Goal: Information Seeking & Learning: Learn about a topic

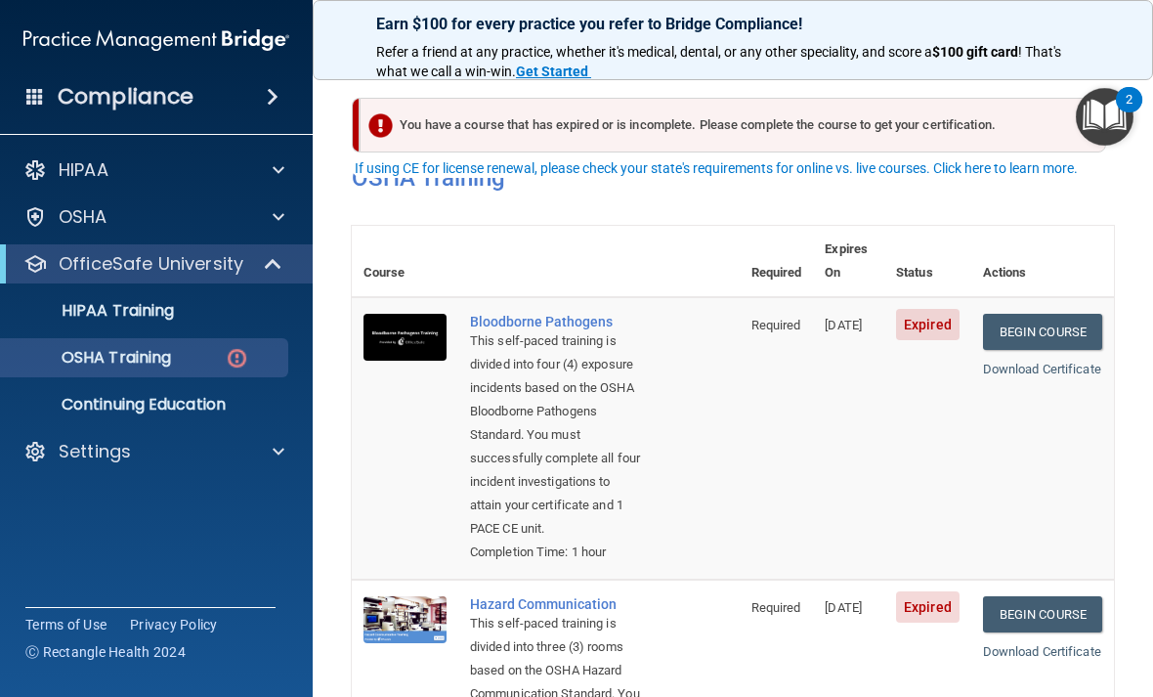
scroll to position [42, 0]
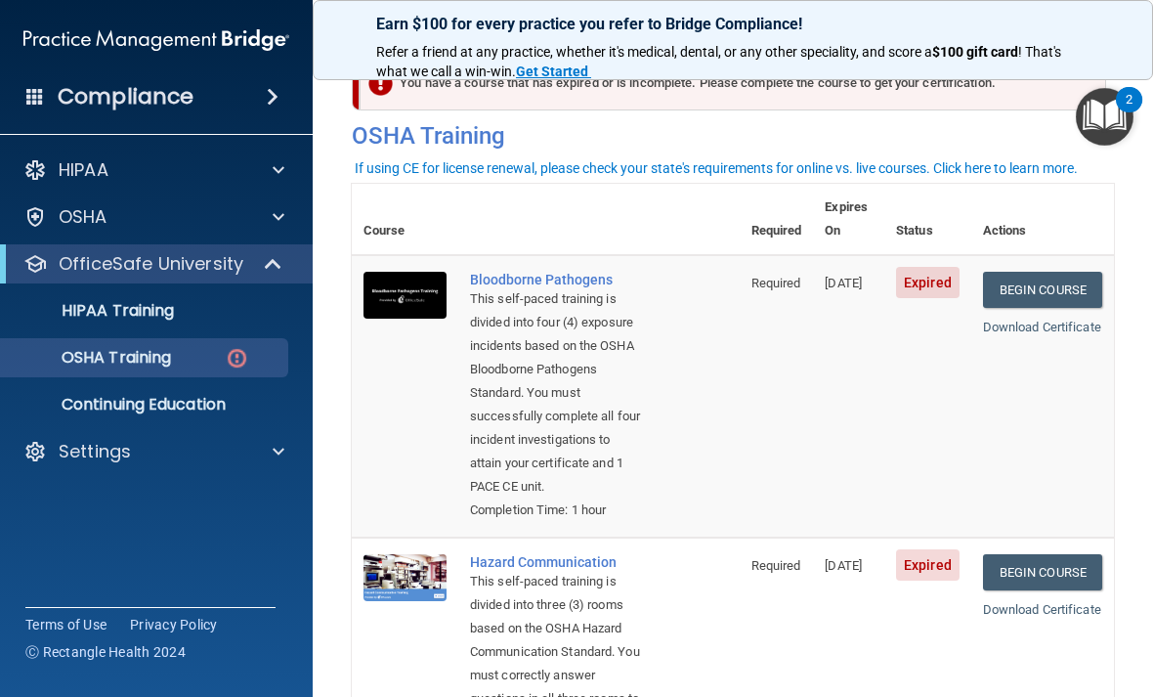
click at [1031, 255] on td "Begin Course Download Certificate" at bounding box center [1042, 396] width 143 height 282
click at [1072, 287] on td "Begin Course Download Certificate" at bounding box center [1042, 396] width 143 height 282
click at [1079, 272] on link "Begin Course" at bounding box center [1042, 290] width 119 height 36
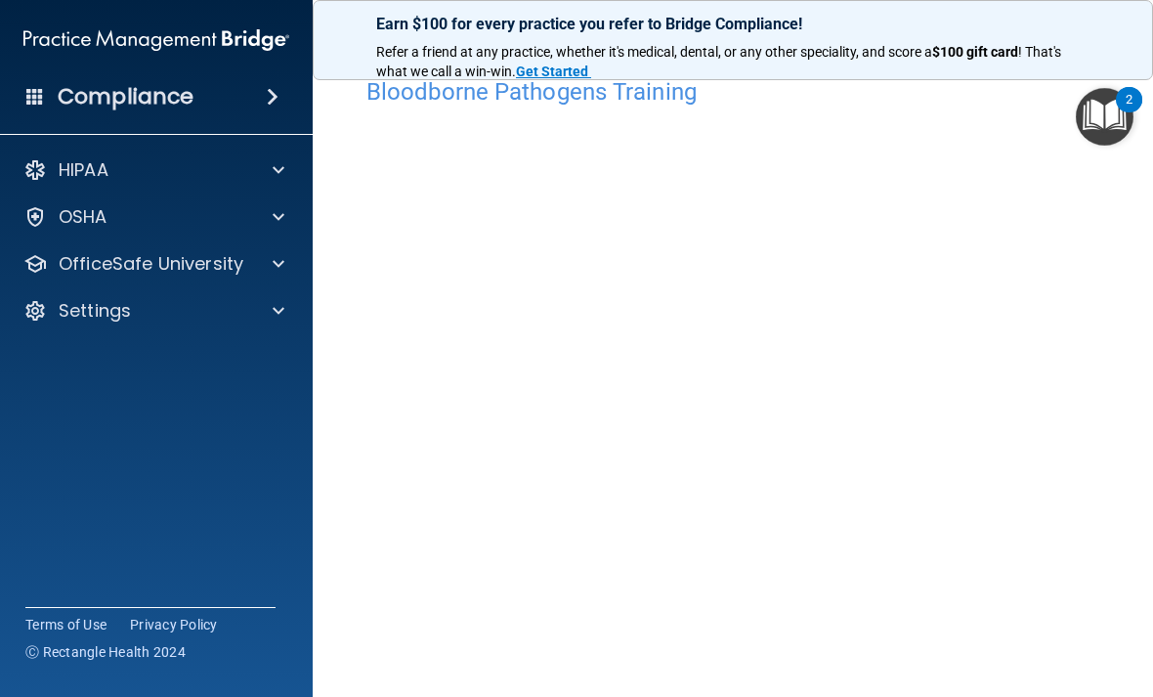
scroll to position [24, 0]
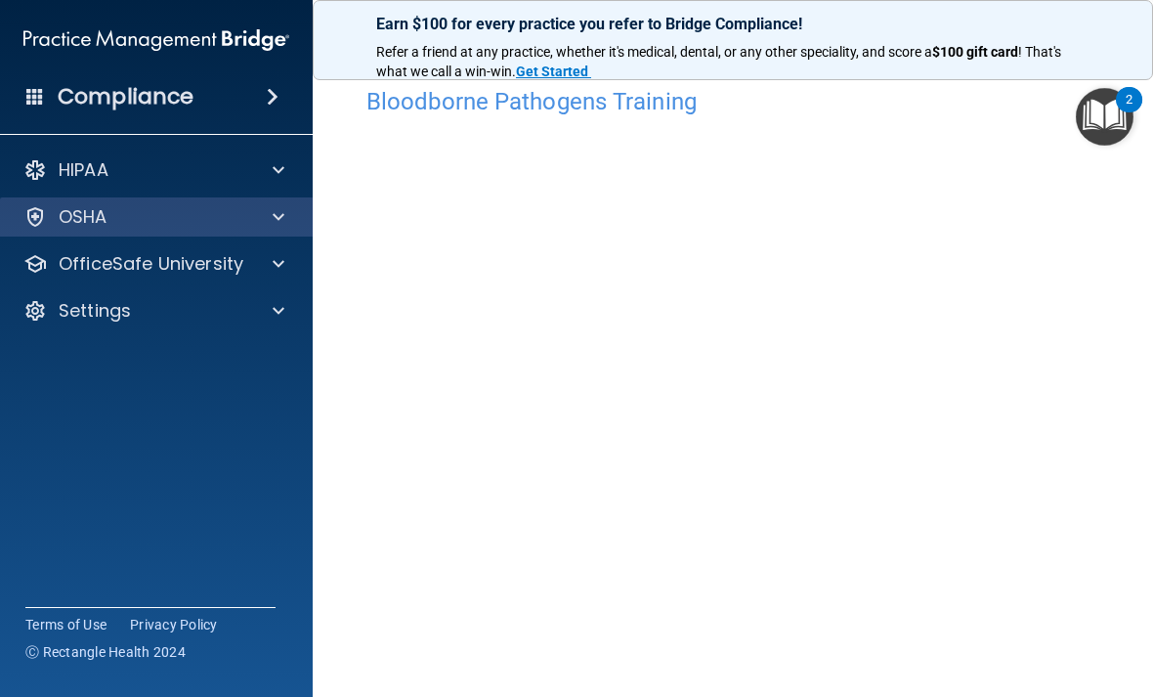
click at [281, 222] on span at bounding box center [279, 216] width 12 height 23
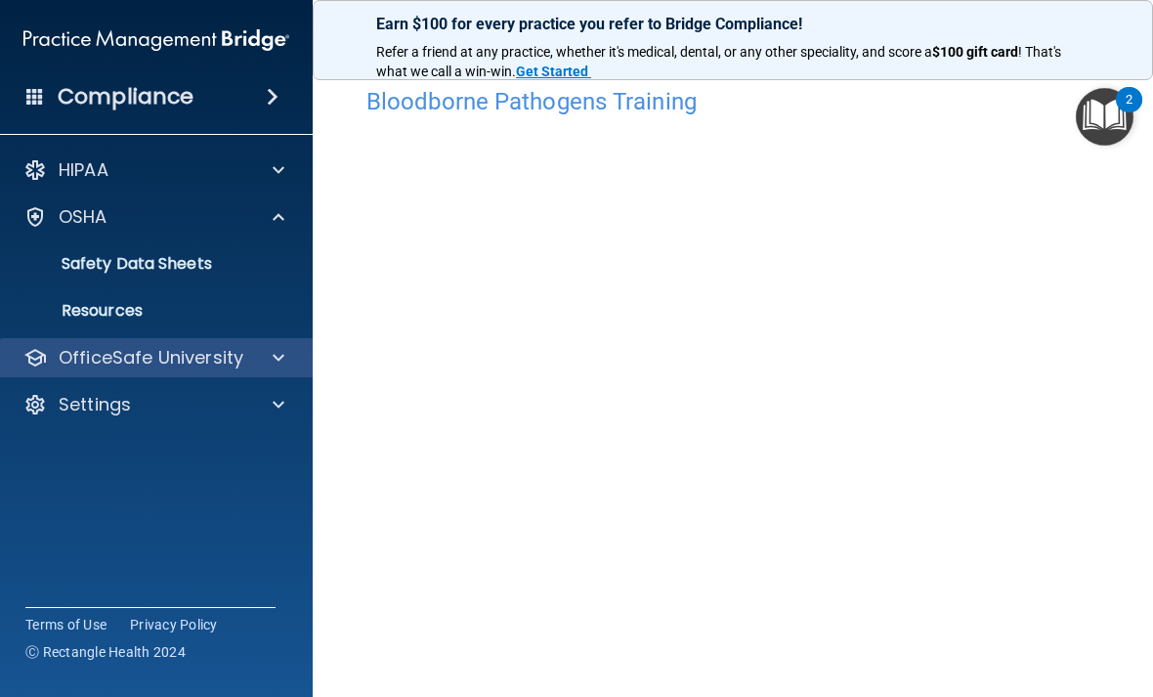
click at [254, 351] on div at bounding box center [275, 357] width 49 height 23
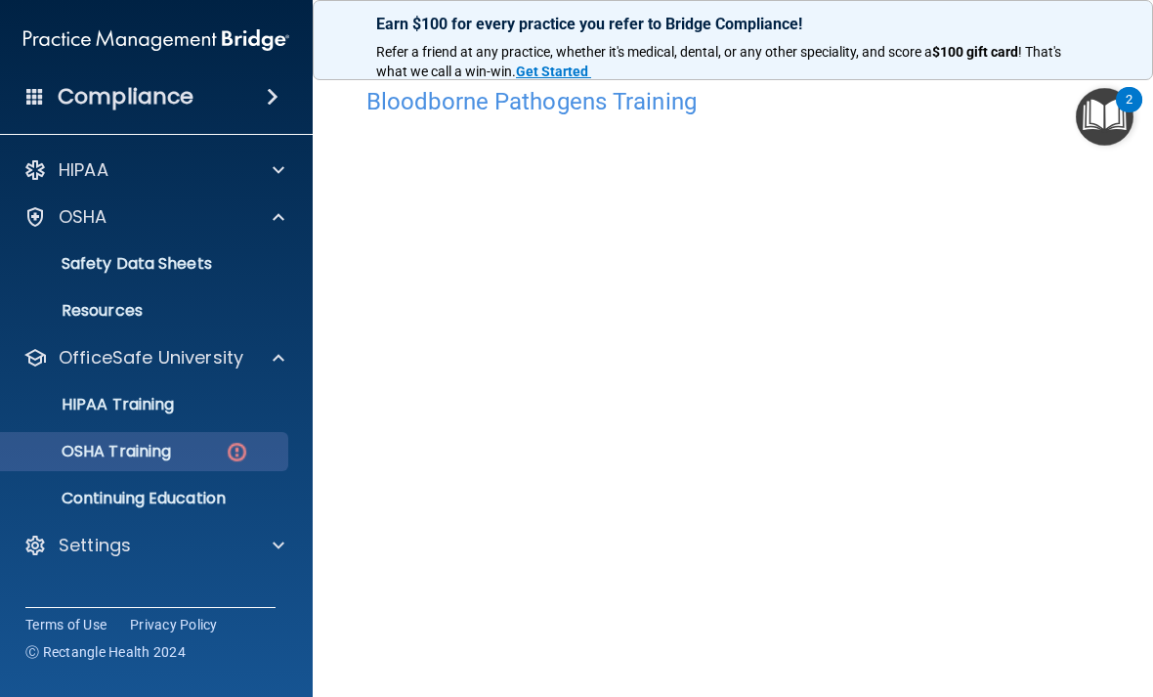
click at [210, 452] on div "OSHA Training" at bounding box center [146, 452] width 267 height 20
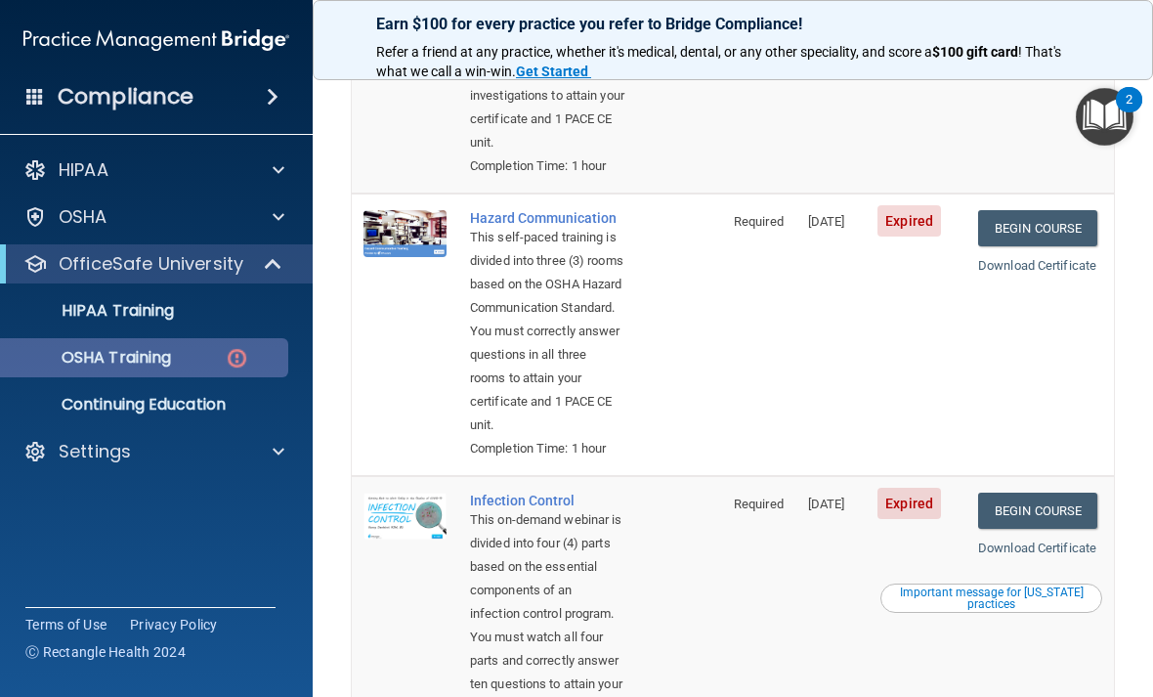
scroll to position [409, 0]
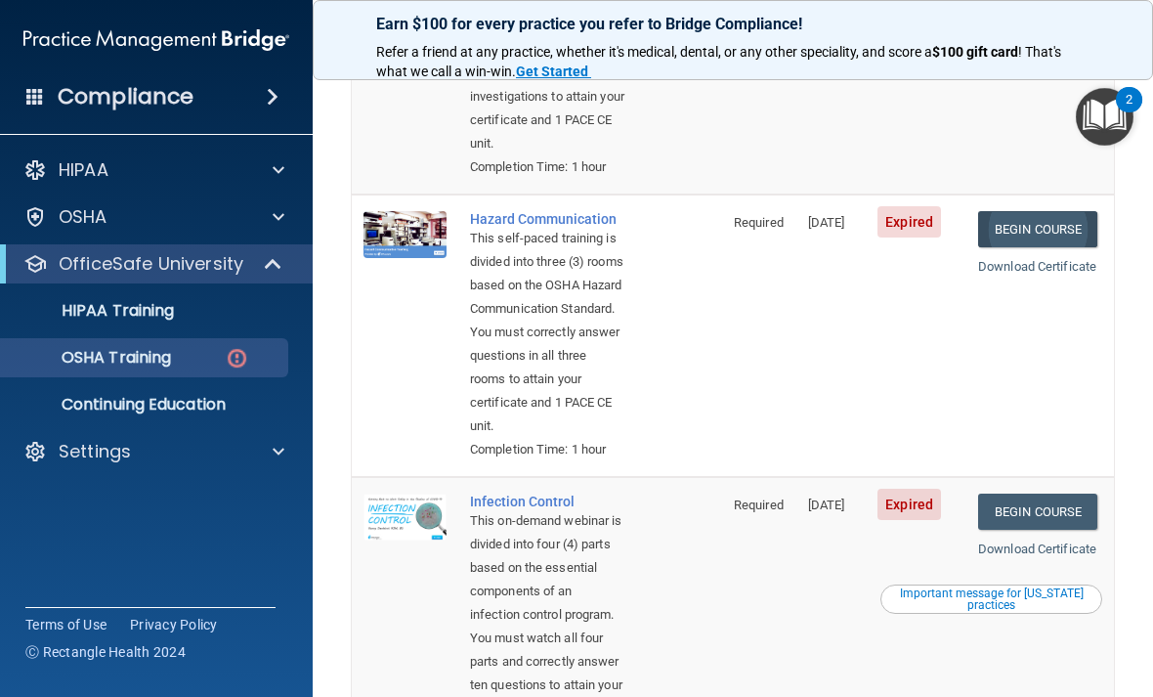
click at [1050, 247] on link "Begin Course" at bounding box center [1037, 229] width 119 height 36
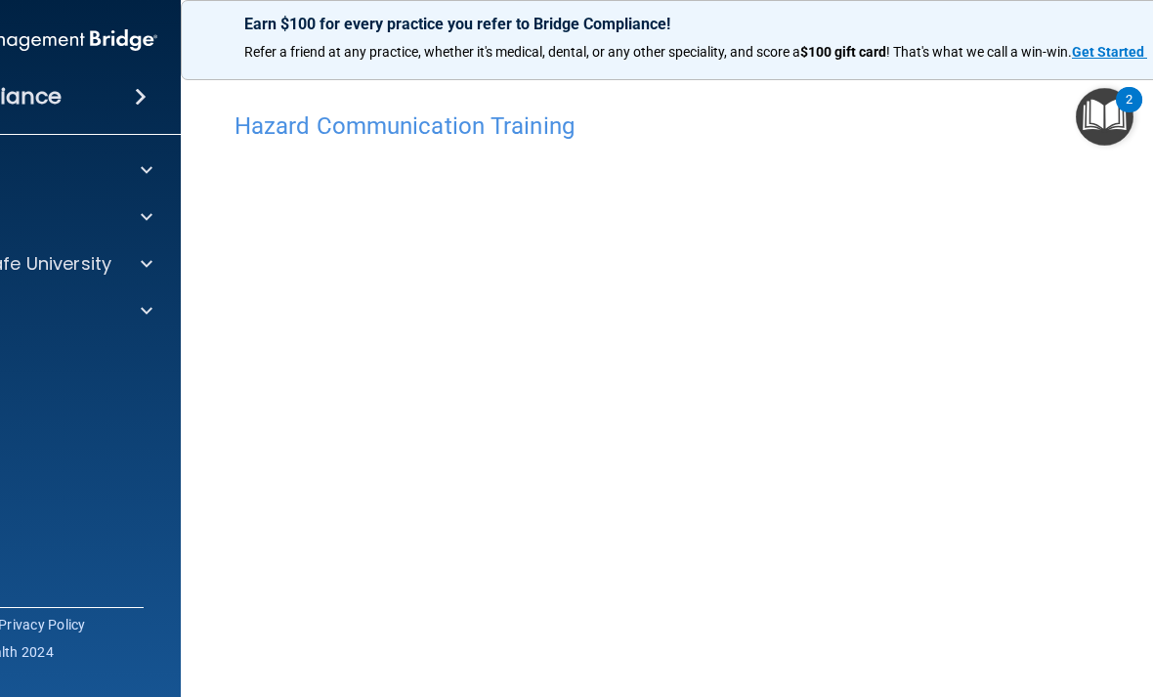
click at [1117, 111] on img "Open Resource Center, 2 new notifications" at bounding box center [1105, 117] width 58 height 58
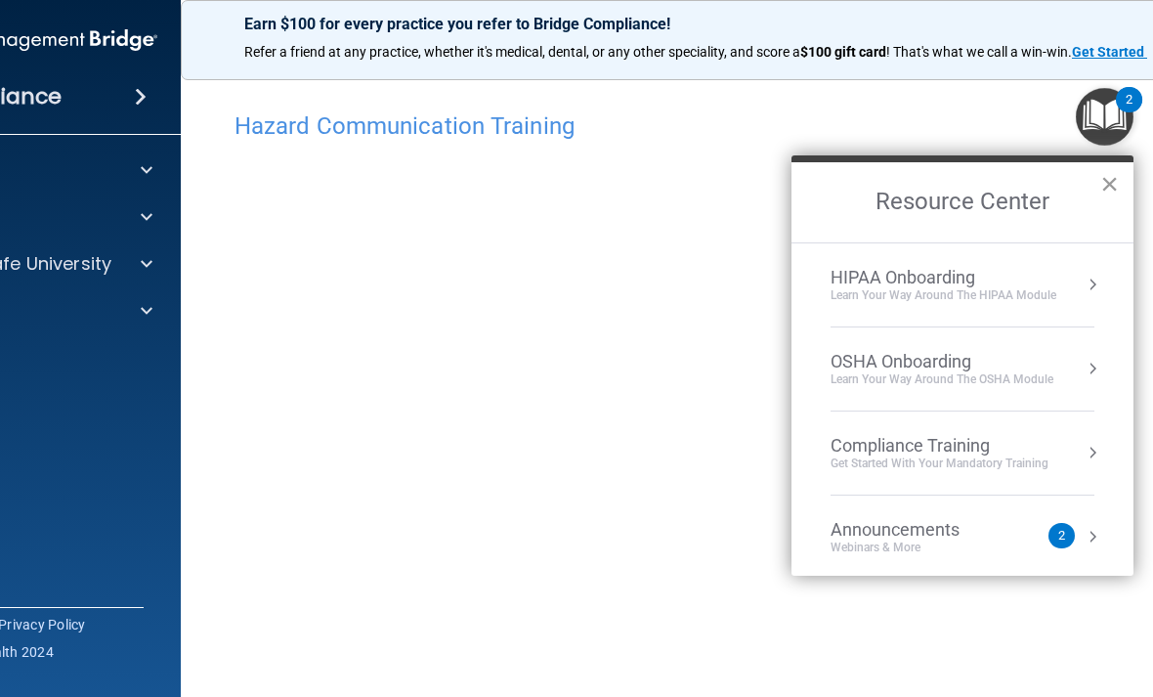
click at [1111, 191] on button "×" at bounding box center [1109, 183] width 19 height 31
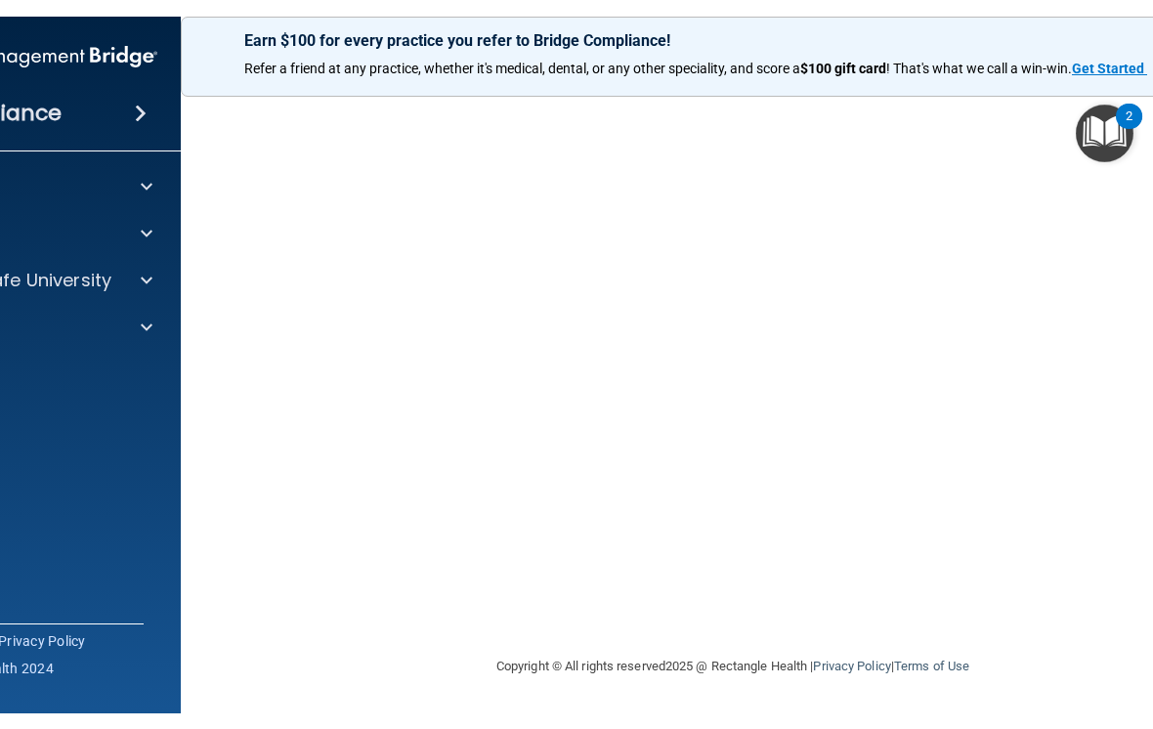
scroll to position [183, 0]
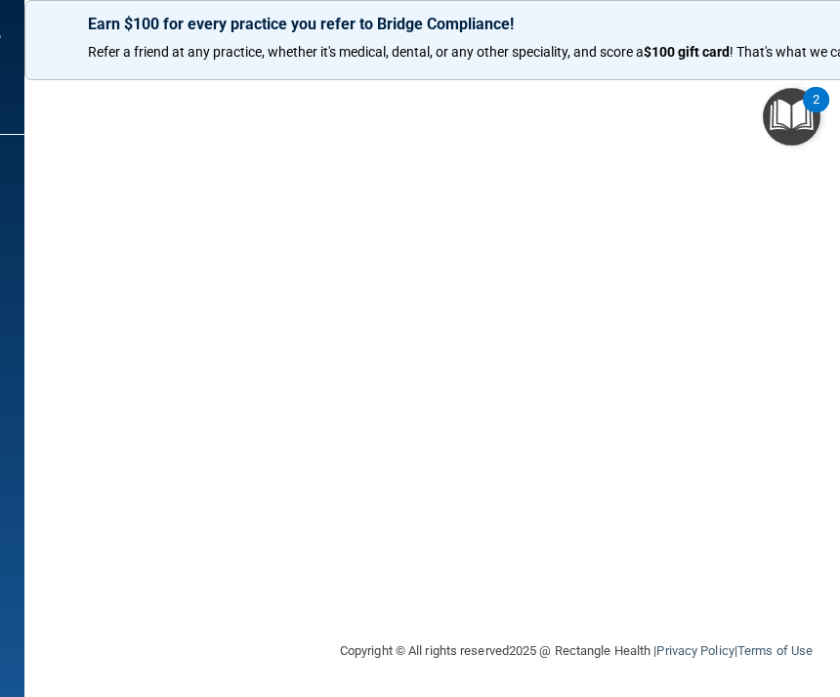
click at [180, 29] on p "Earn $100 for every practice you refer to Bridge Compliance!" at bounding box center [576, 24] width 977 height 19
click at [0, 0] on html "Compliance HIPAA Documents and Policies Report an Incident Business Associates …" at bounding box center [420, 348] width 840 height 697
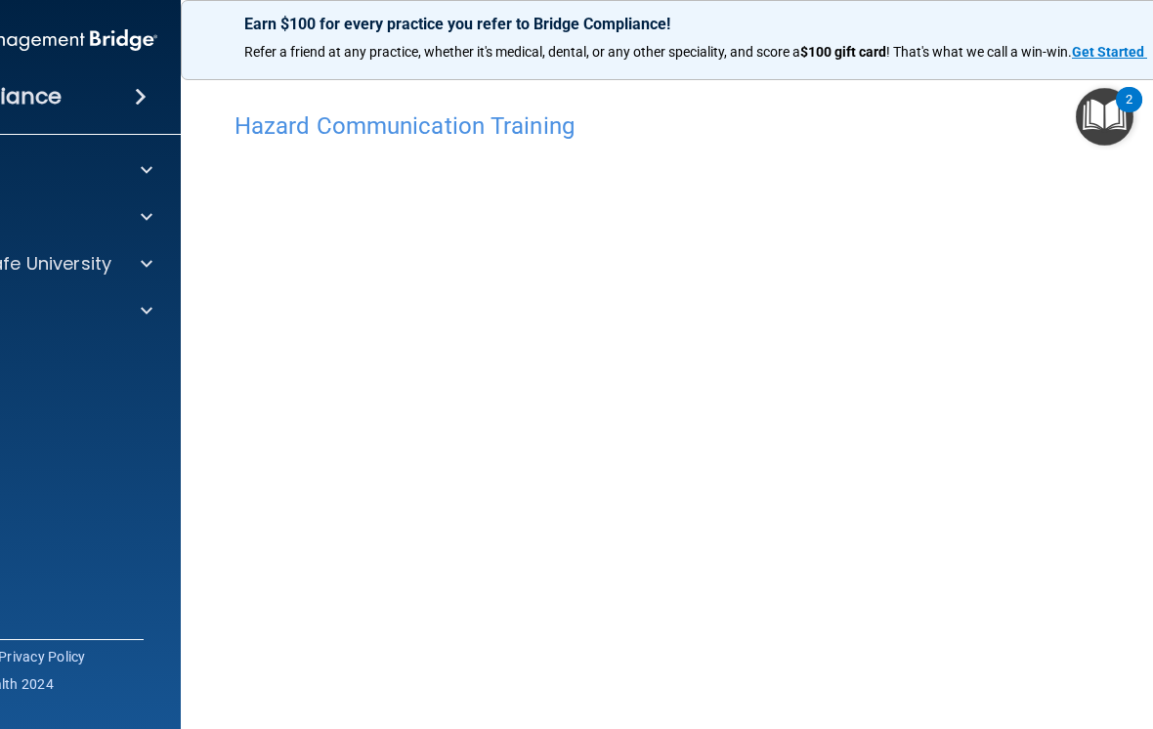
scroll to position [0, 0]
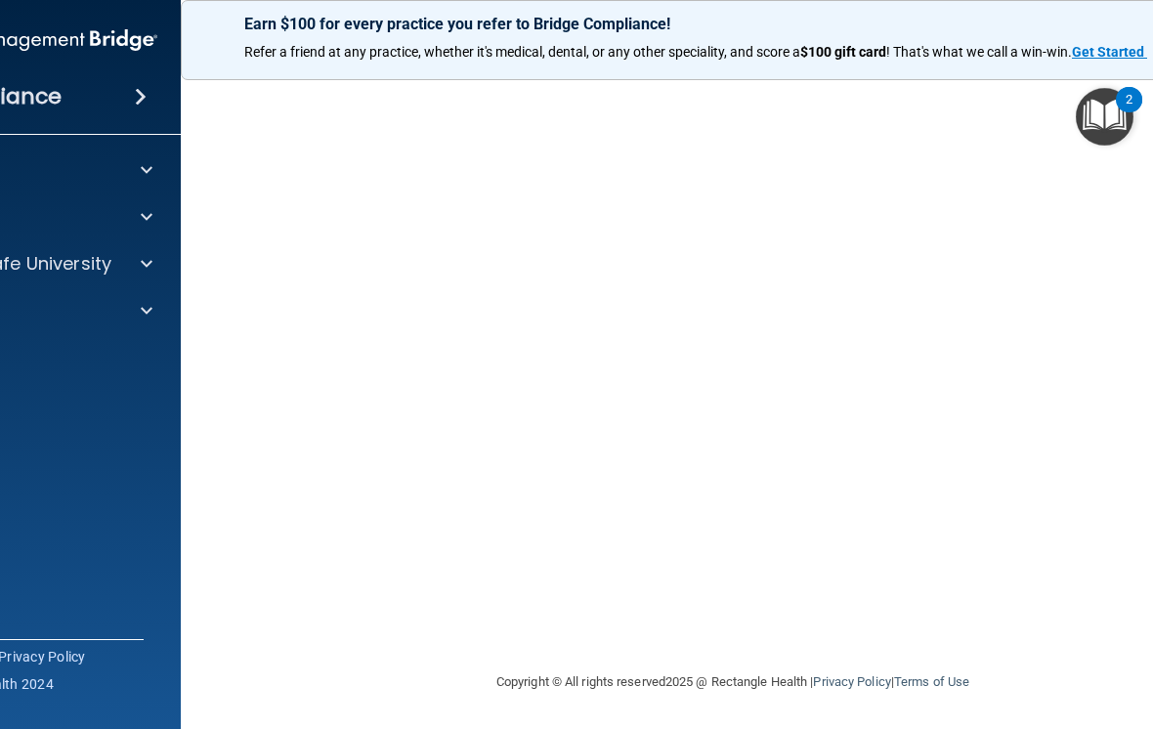
scroll to position [151, 0]
click at [155, 255] on div at bounding box center [143, 263] width 49 height 23
click at [55, 347] on link "OSHA Training" at bounding box center [3, 357] width 308 height 39
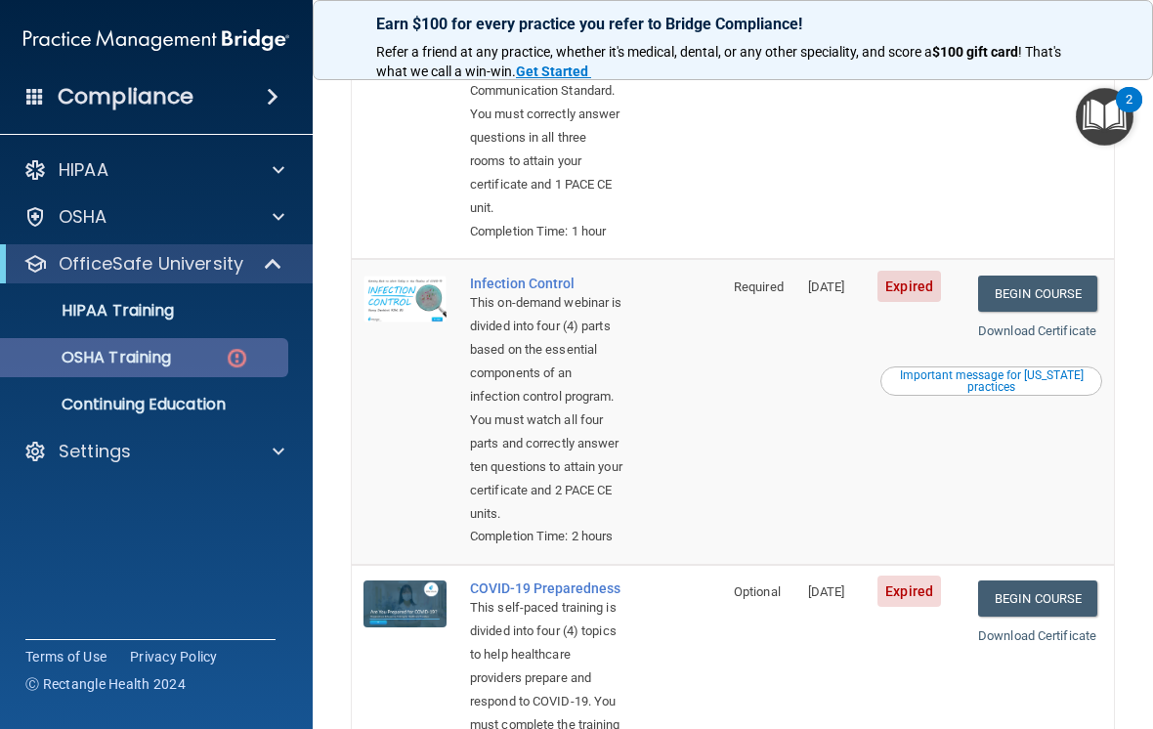
scroll to position [653, 0]
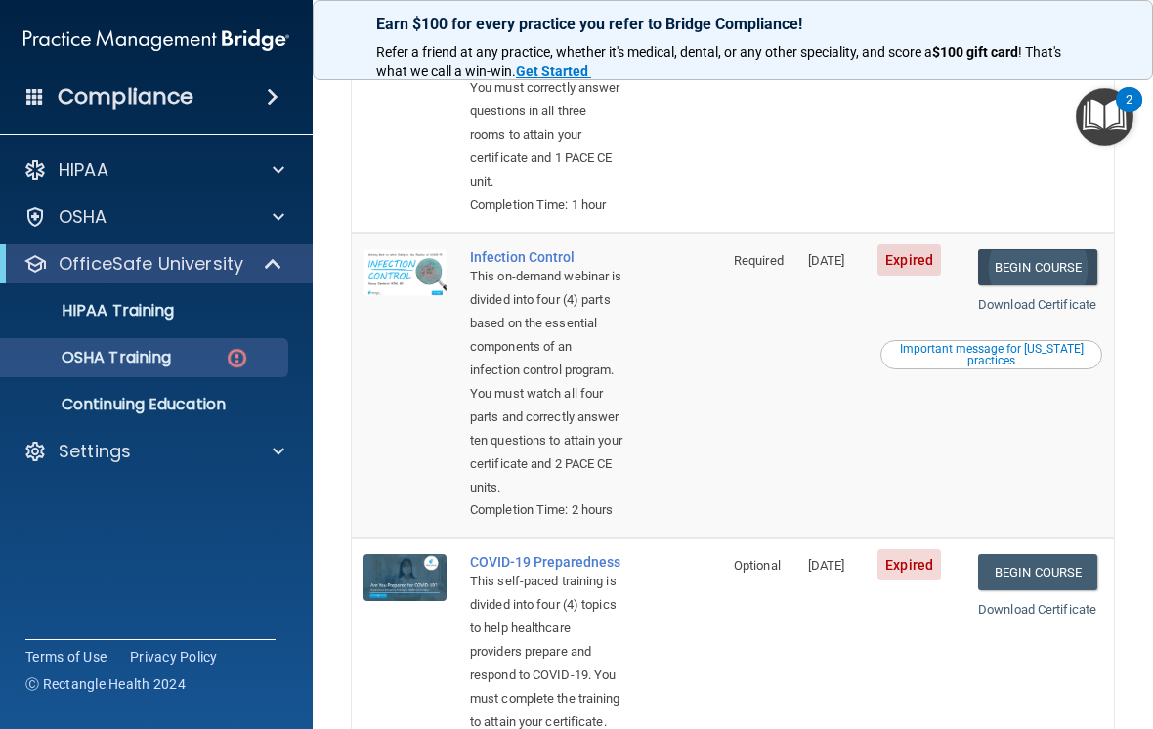
click at [1074, 285] on link "Begin Course" at bounding box center [1037, 267] width 119 height 36
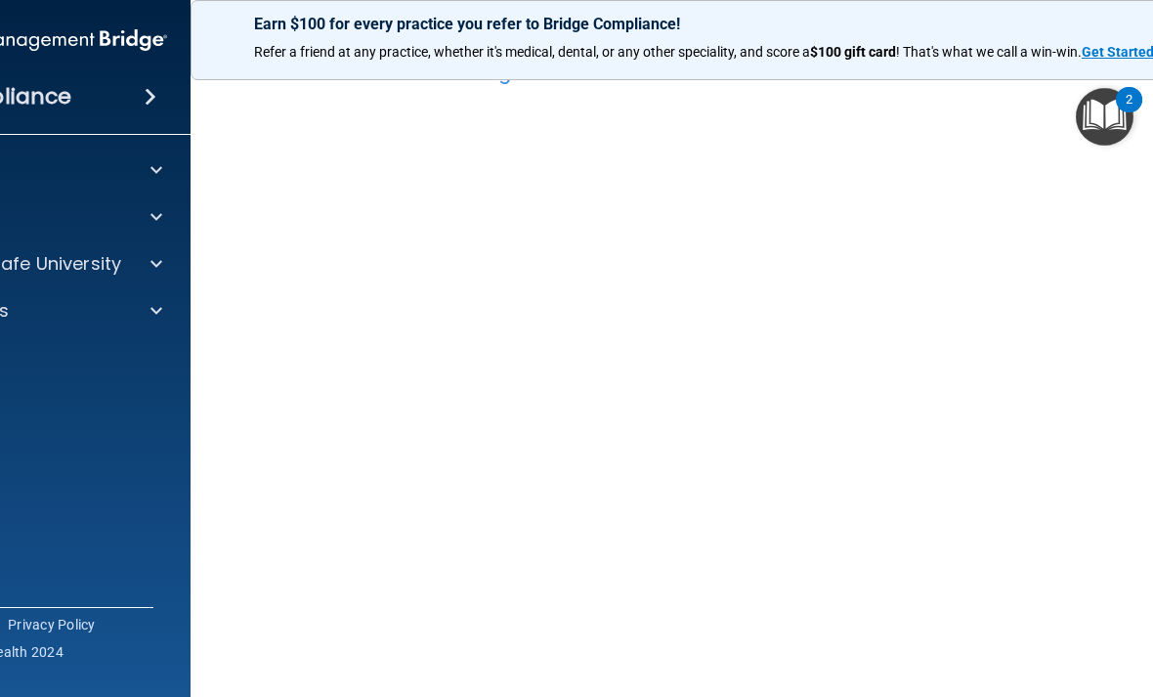
scroll to position [56, 0]
click at [121, 308] on div "Settings" at bounding box center [8, 310] width 242 height 23
click at [158, 248] on div "OfficeSafe University" at bounding box center [35, 263] width 314 height 39
click at [149, 266] on div at bounding box center [153, 263] width 49 height 23
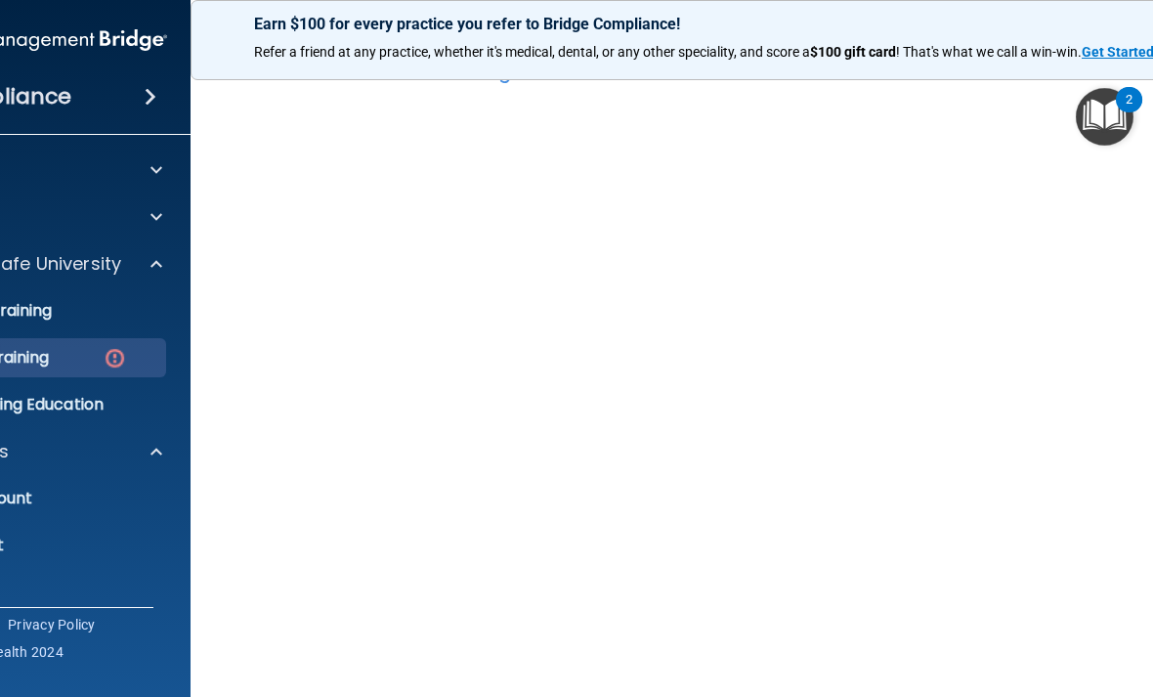
click at [126, 358] on img at bounding box center [115, 358] width 24 height 24
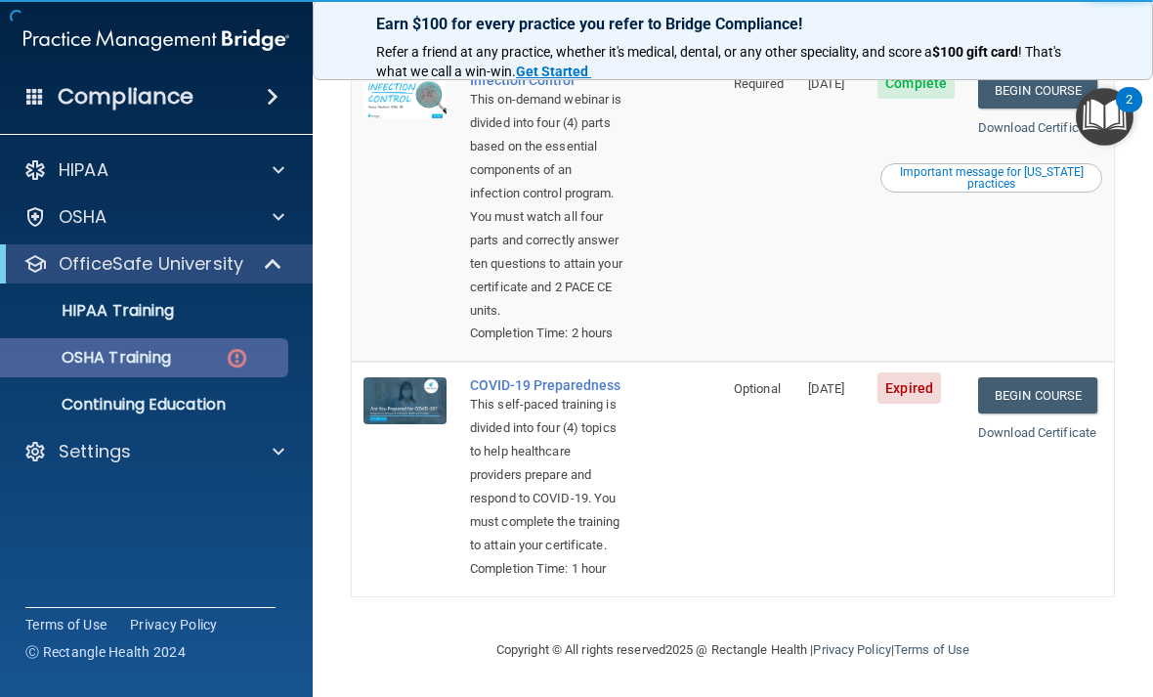
scroll to position [1069, 0]
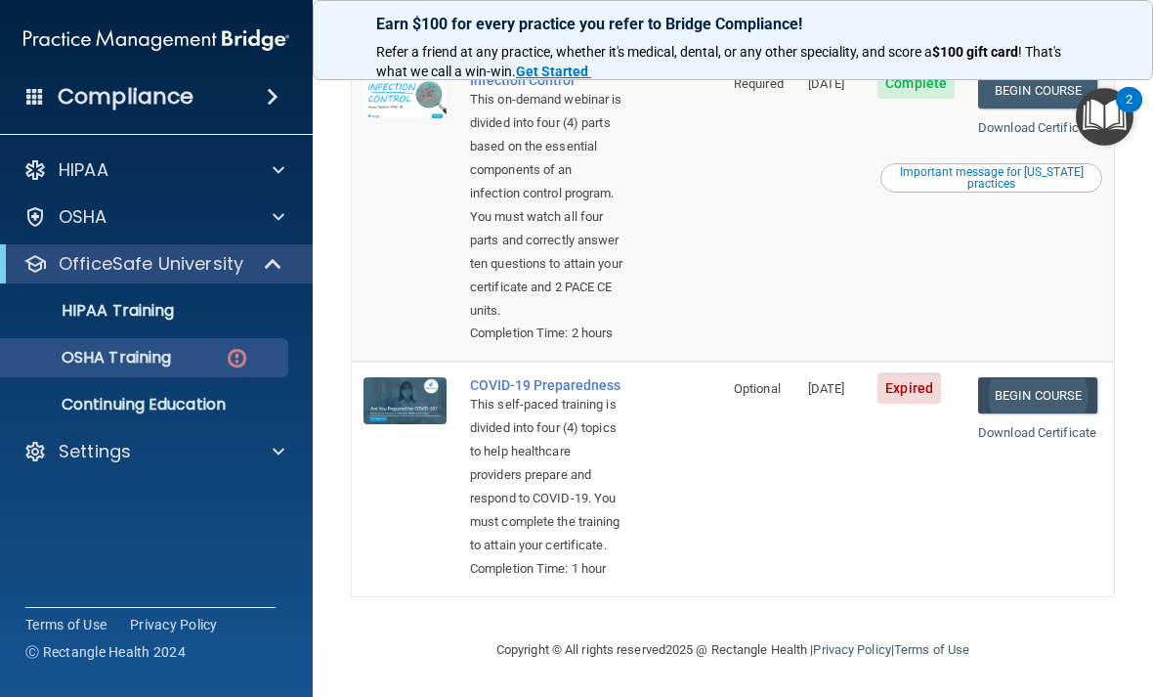
click at [1055, 377] on link "Begin Course" at bounding box center [1037, 395] width 119 height 36
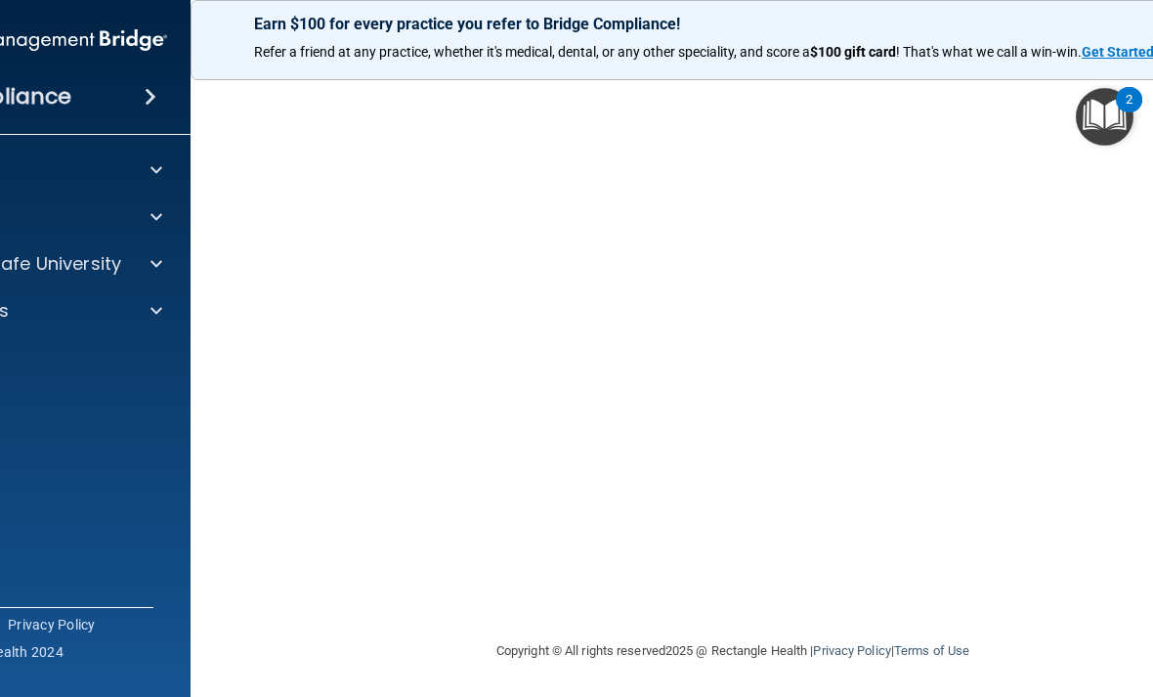
scroll to position [71, 0]
click at [239, 584] on div "[MEDICAL_DATA] Training This course doesn’t expire until [DATE]. Are you sure y…" at bounding box center [733, 368] width 1007 height 676
click at [1099, 129] on img "Open Resource Center, 2 new notifications" at bounding box center [1105, 117] width 58 height 58
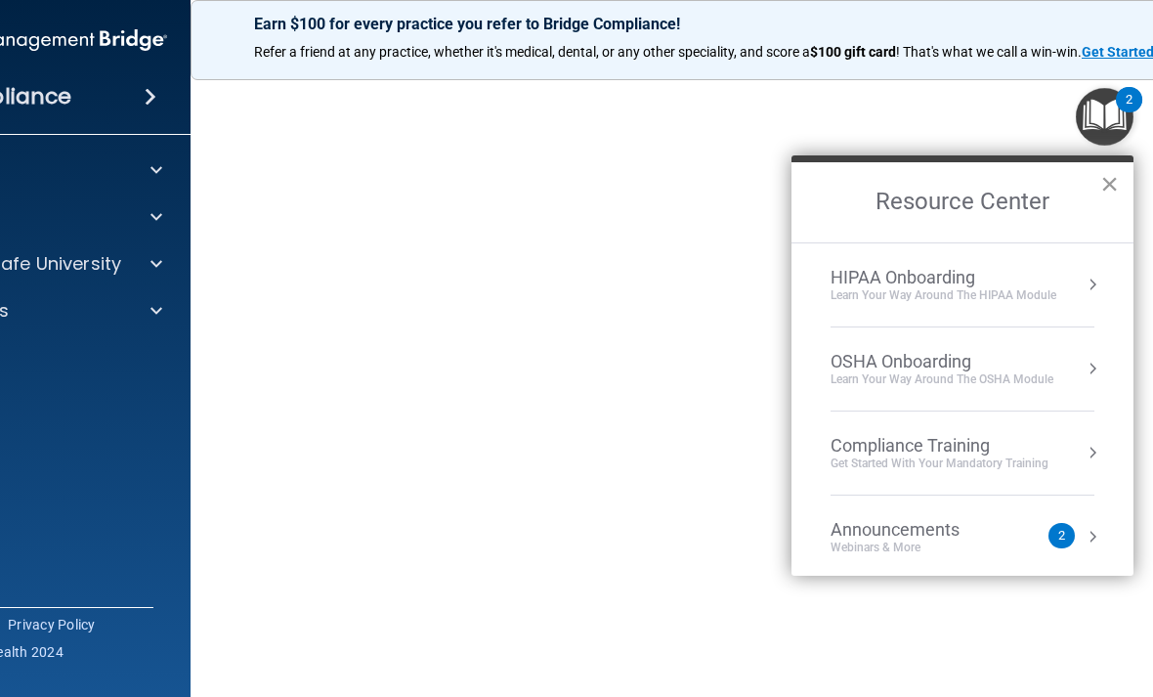
click at [1106, 182] on button "×" at bounding box center [1109, 183] width 19 height 31
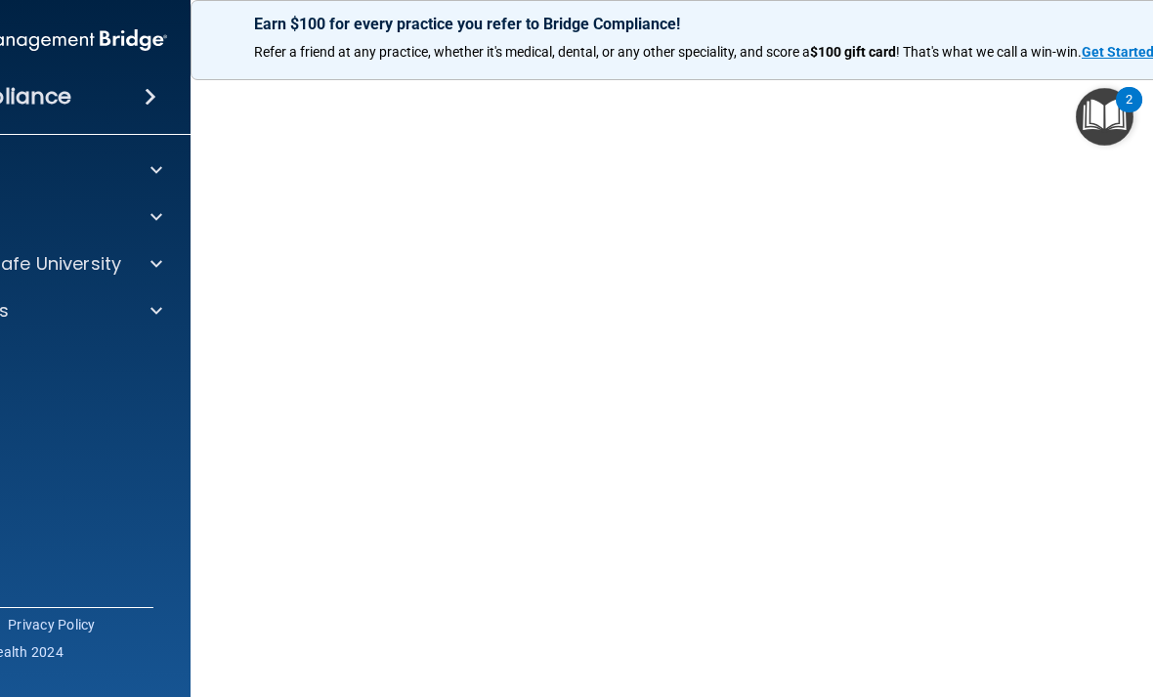
click at [1104, 116] on button "2" at bounding box center [1105, 117] width 58 height 58
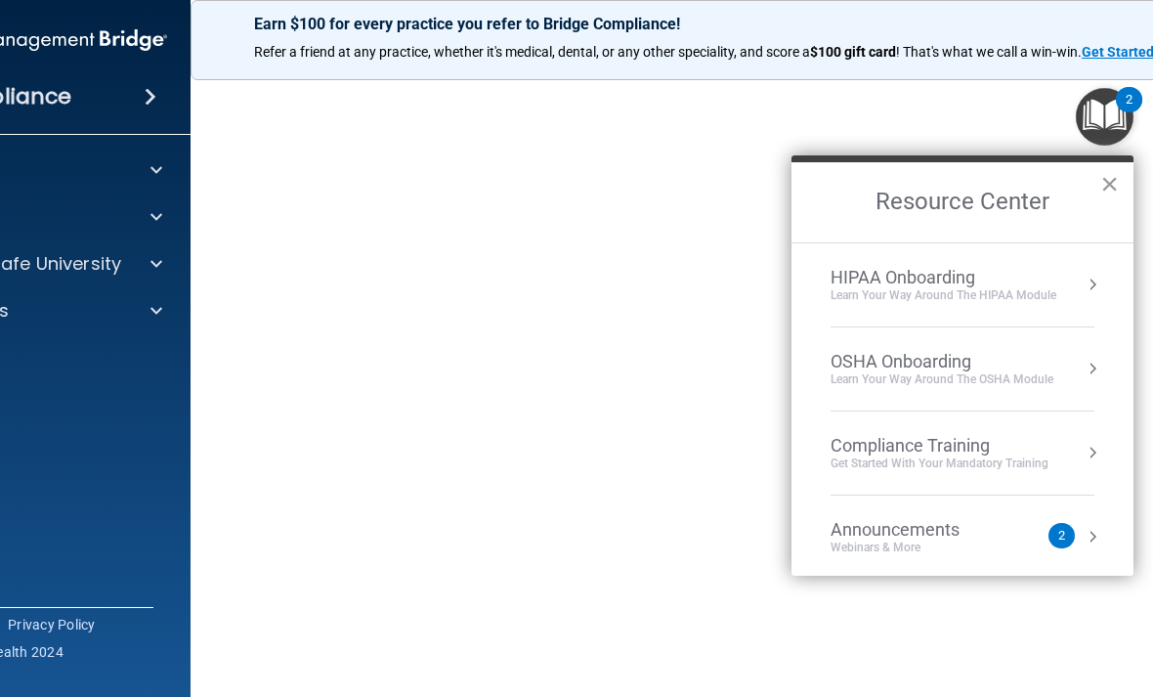
click at [1116, 172] on button "×" at bounding box center [1109, 183] width 19 height 31
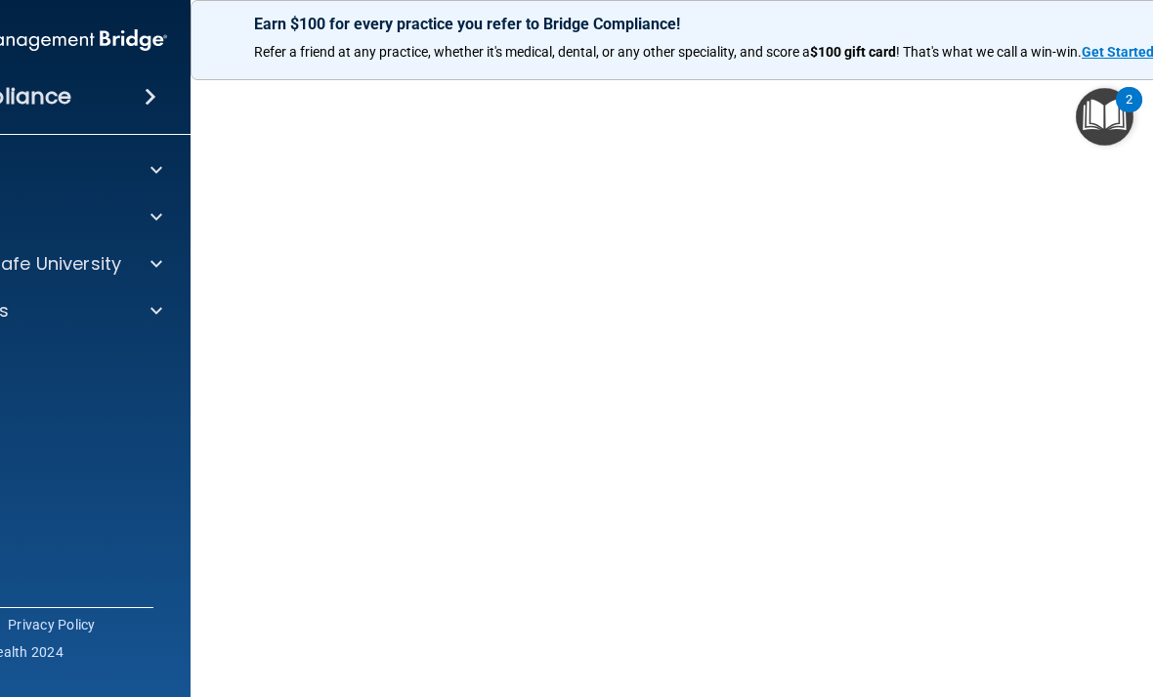
click at [1104, 116] on button "2" at bounding box center [1105, 117] width 58 height 58
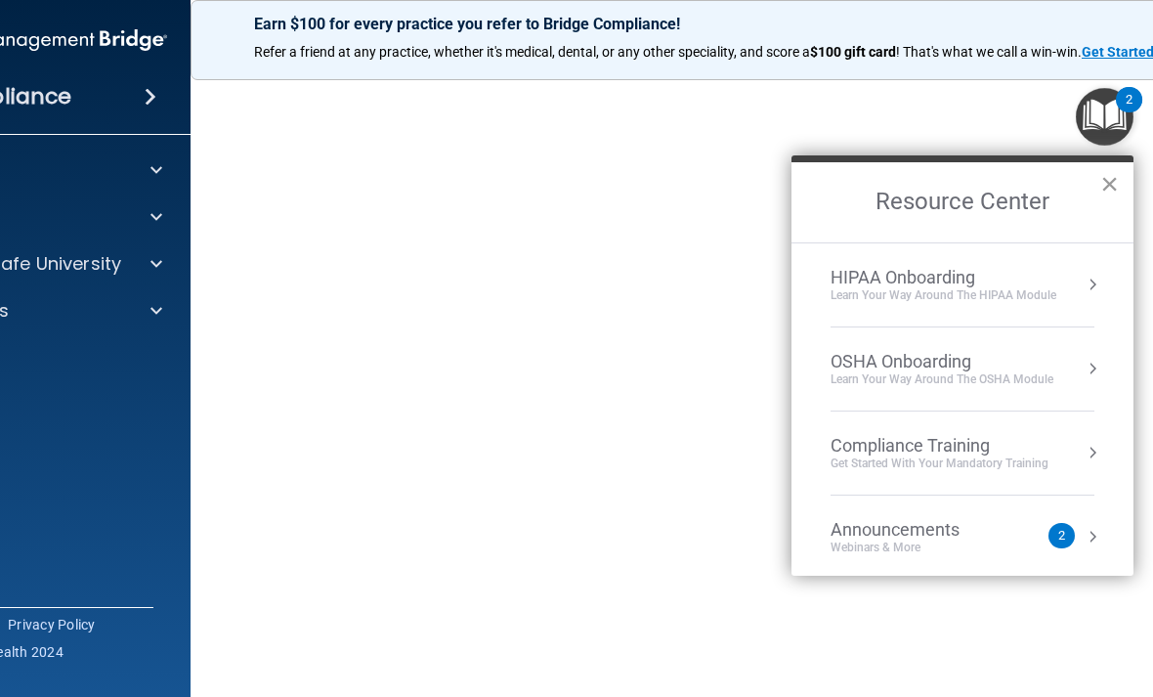
click at [1108, 172] on button "×" at bounding box center [1109, 183] width 19 height 31
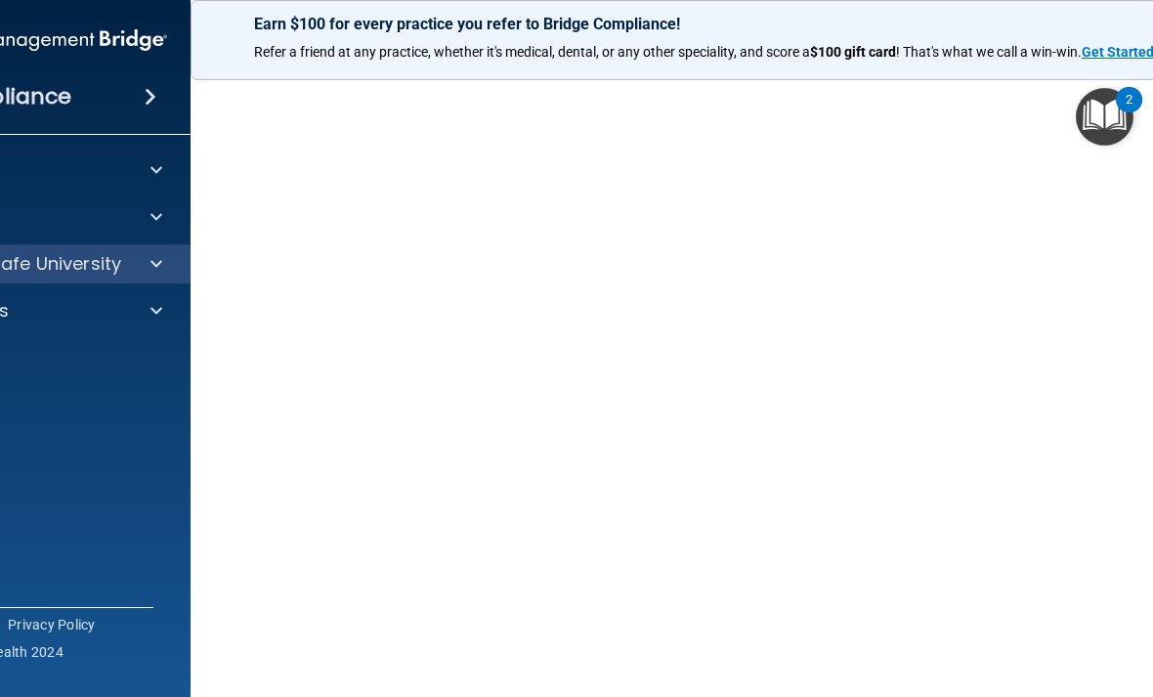
click at [151, 262] on span at bounding box center [157, 263] width 12 height 23
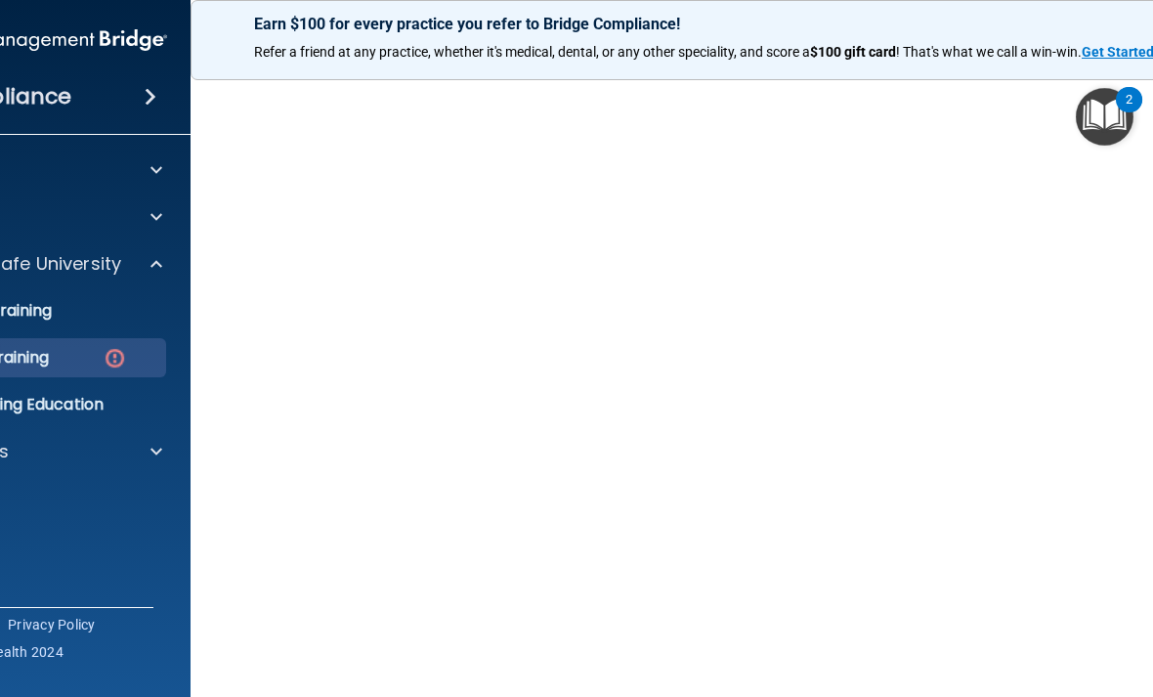
click at [124, 358] on img at bounding box center [115, 358] width 24 height 24
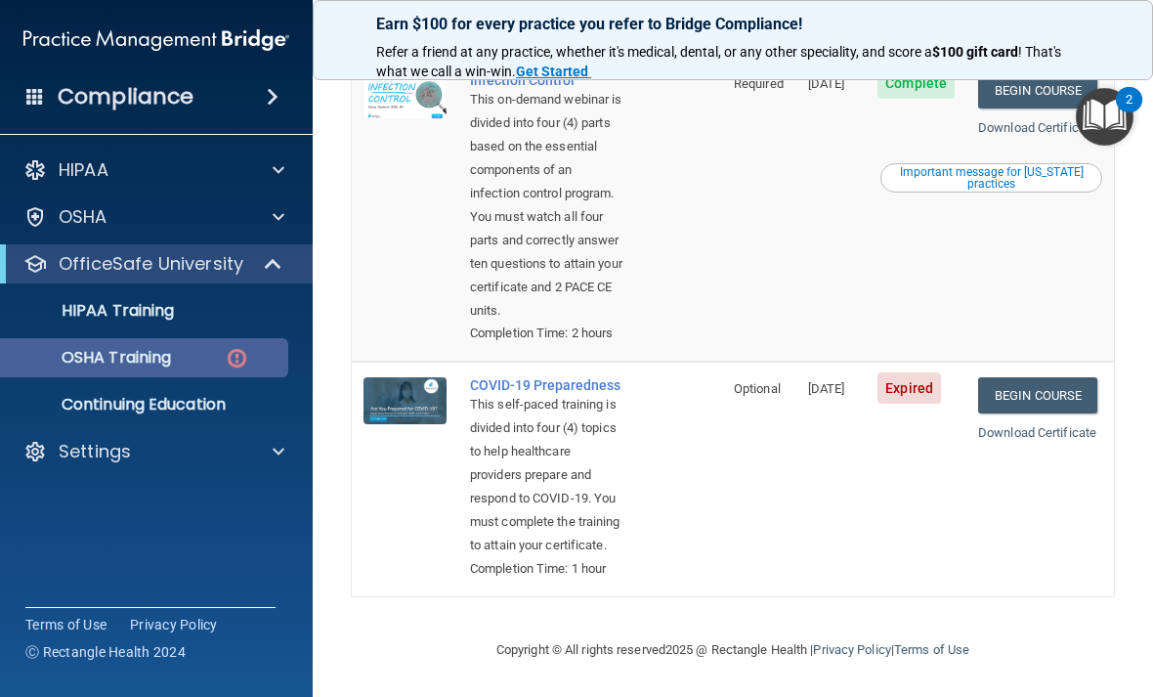
scroll to position [669, 0]
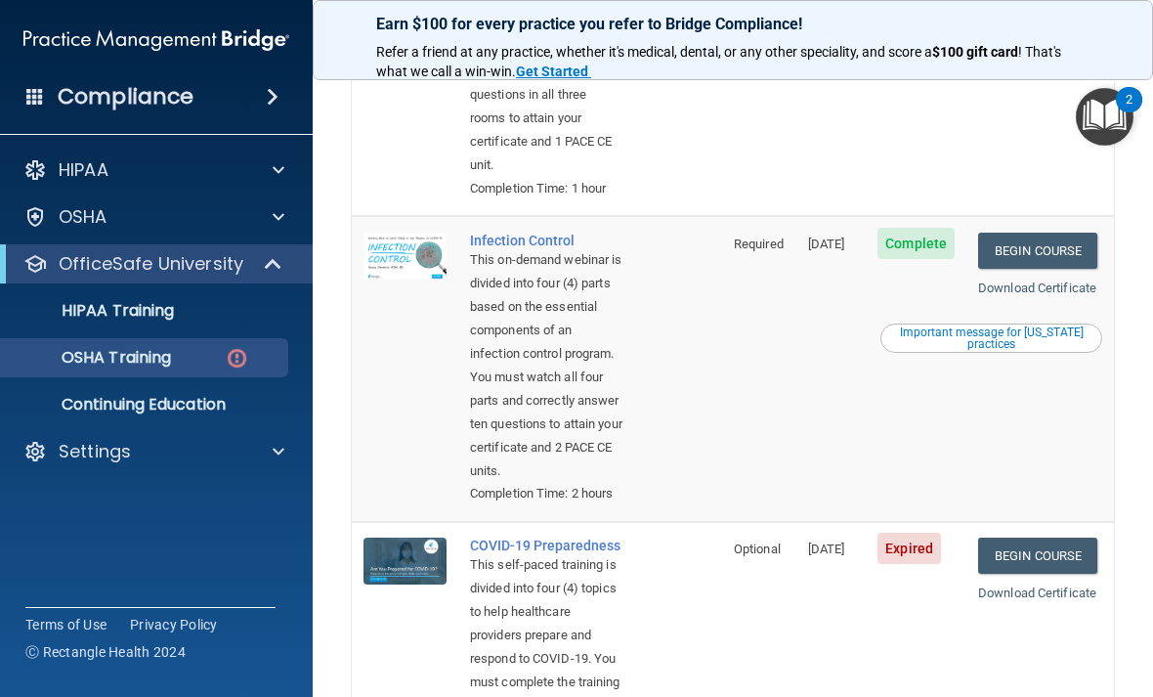
click at [1062, 323] on td "Begin Course Download Certificate Important message for California practices" at bounding box center [1041, 369] width 148 height 306
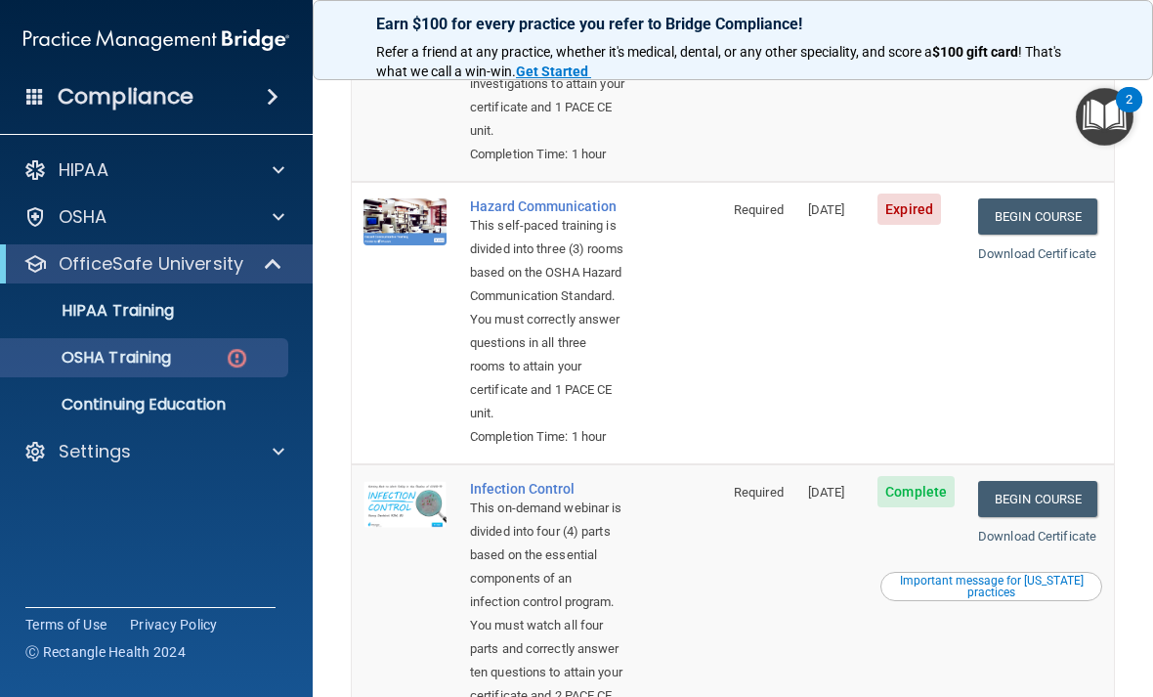
scroll to position [409, 0]
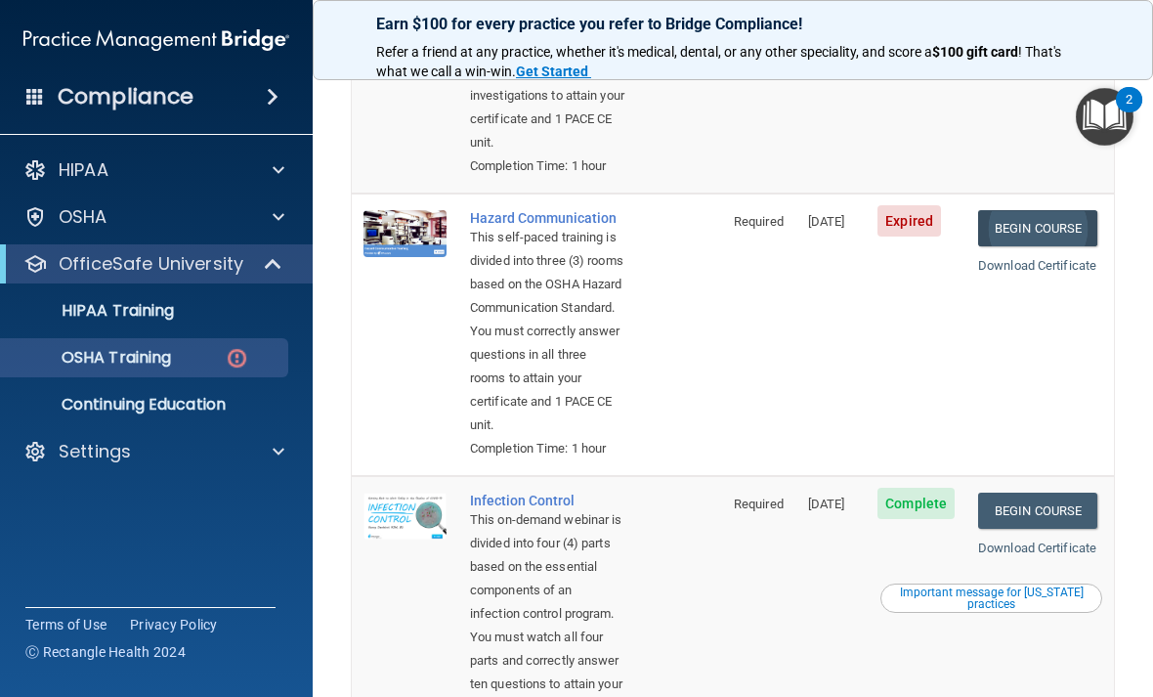
click at [1072, 246] on link "Begin Course" at bounding box center [1037, 228] width 119 height 36
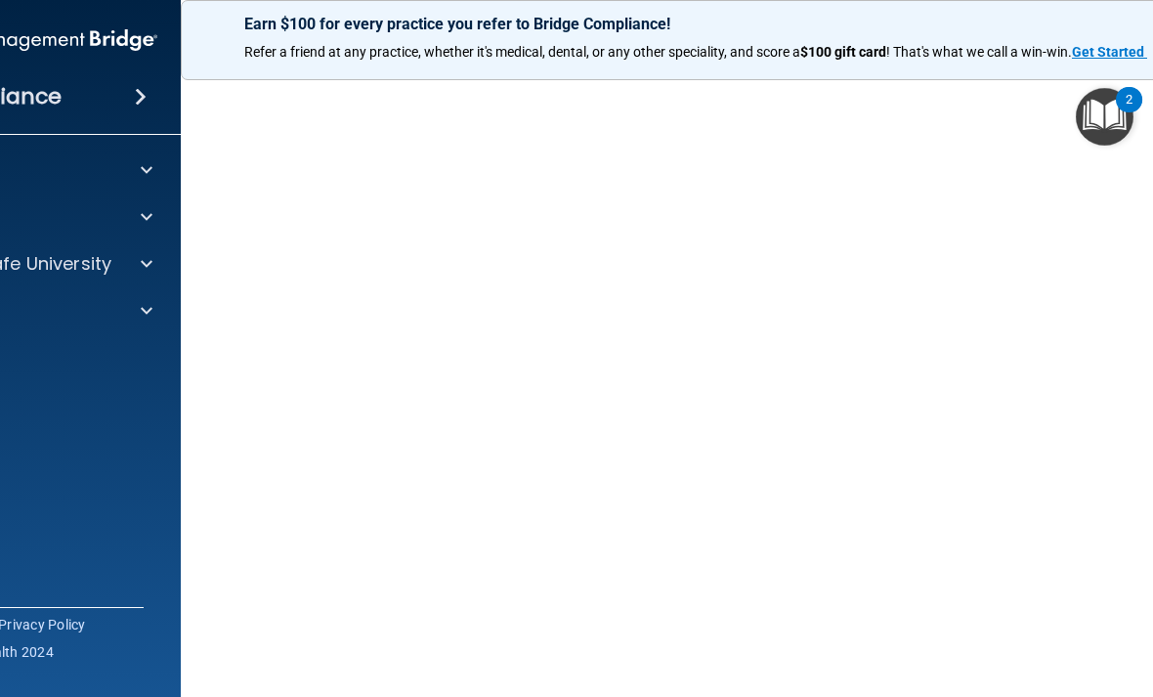
scroll to position [132, 0]
click at [135, 263] on div at bounding box center [143, 263] width 49 height 23
click at [104, 364] on img at bounding box center [105, 358] width 24 height 24
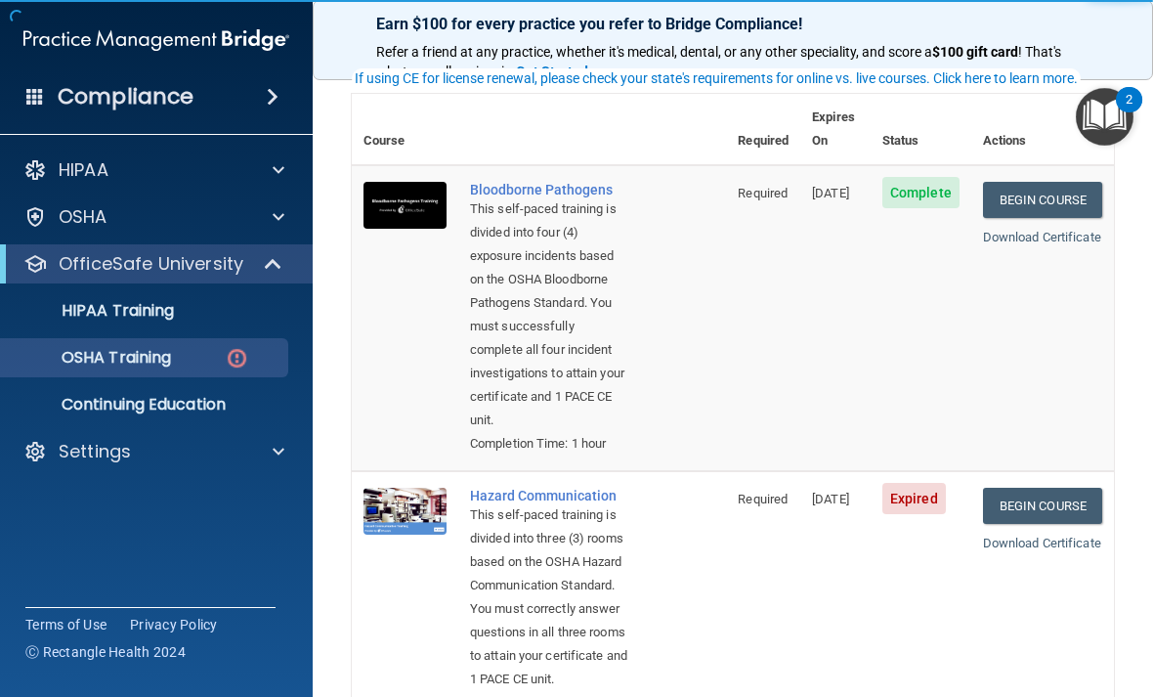
click at [430, 523] on img at bounding box center [405, 511] width 83 height 47
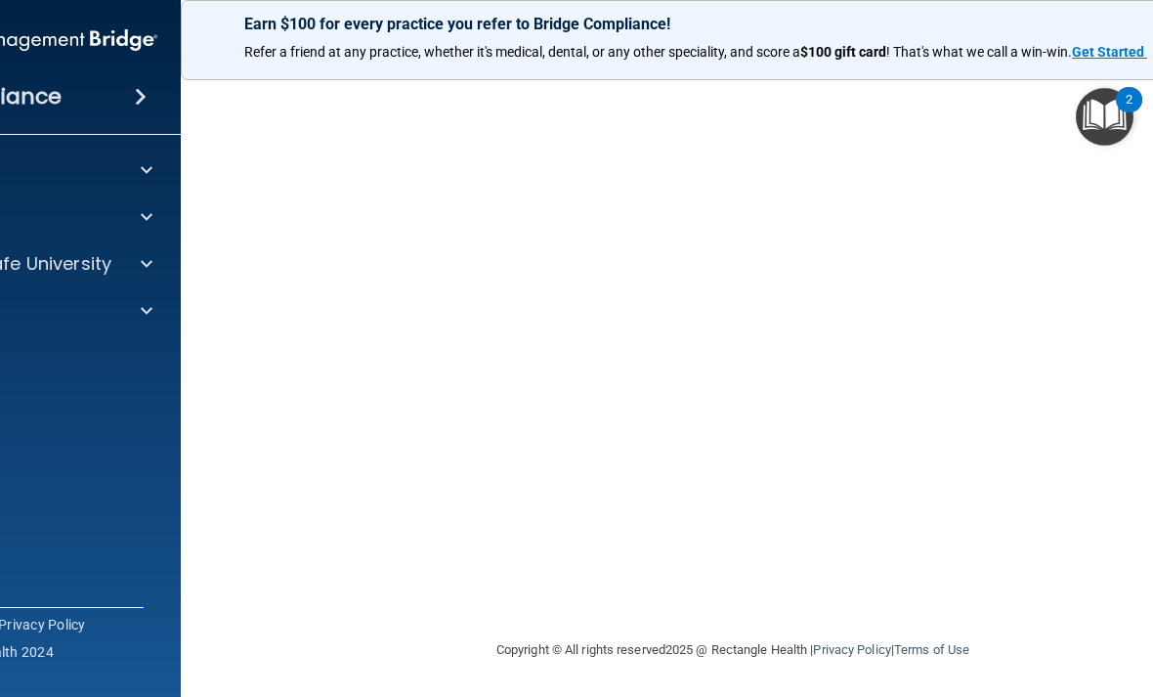
scroll to position [183, 0]
click at [1121, 124] on img "Open Resource Center, 2 new notifications" at bounding box center [1105, 117] width 58 height 58
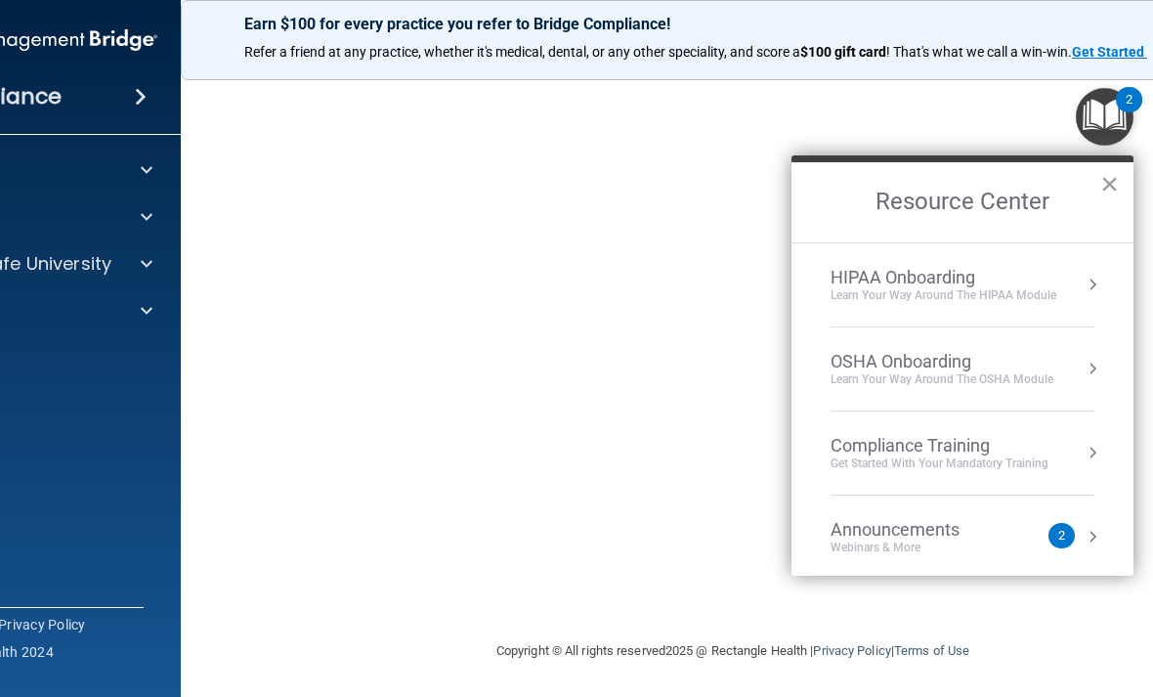
click at [1110, 179] on button "×" at bounding box center [1109, 183] width 19 height 31
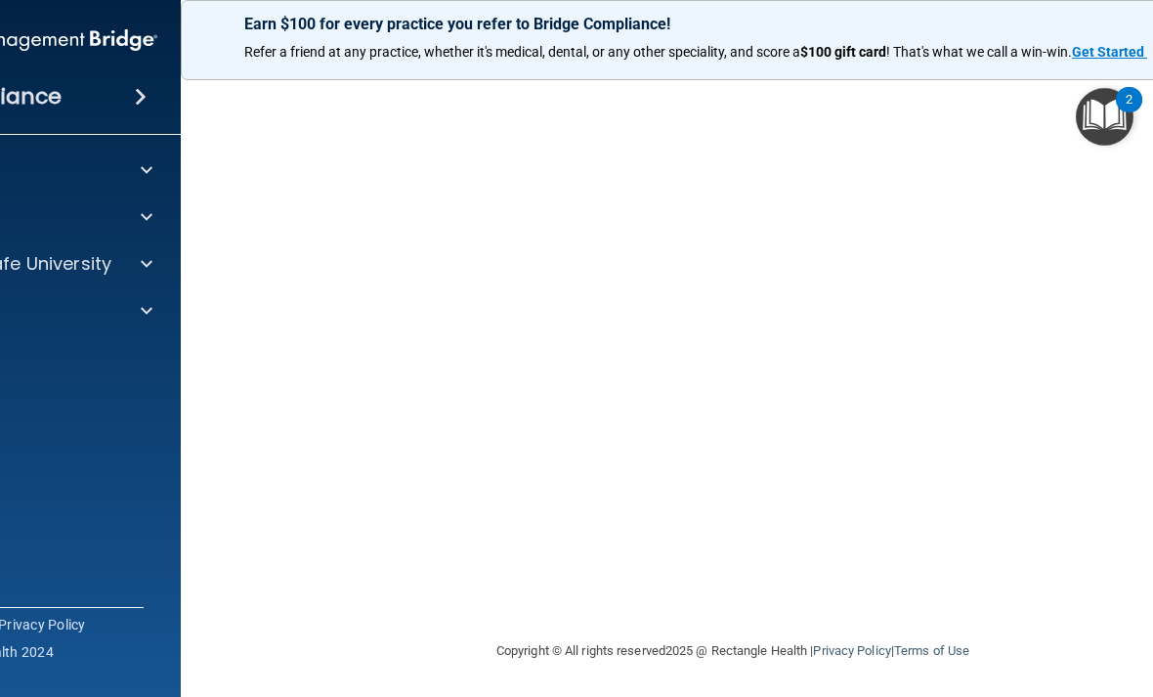
drag, startPoint x: 223, startPoint y: 143, endPoint x: 234, endPoint y: 173, distance: 32.1
click at [225, 148] on div "Hazard Communication Training This course doesn’t expire until [DATE]. Are you …" at bounding box center [733, 279] width 1026 height 720
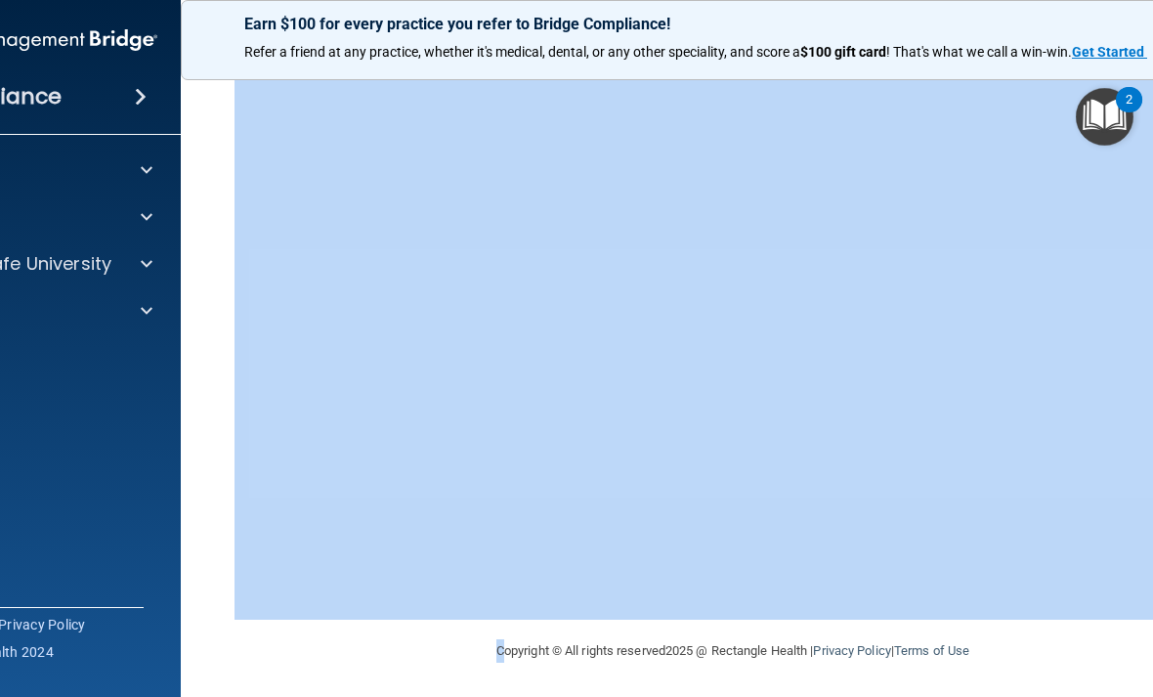
drag, startPoint x: 194, startPoint y: 607, endPoint x: 366, endPoint y: 647, distance: 175.7
click at [313, 642] on main "Hazard Communication Training This course doesn’t expire until [DATE]. Are you …" at bounding box center [733, 380] width 1104 height 634
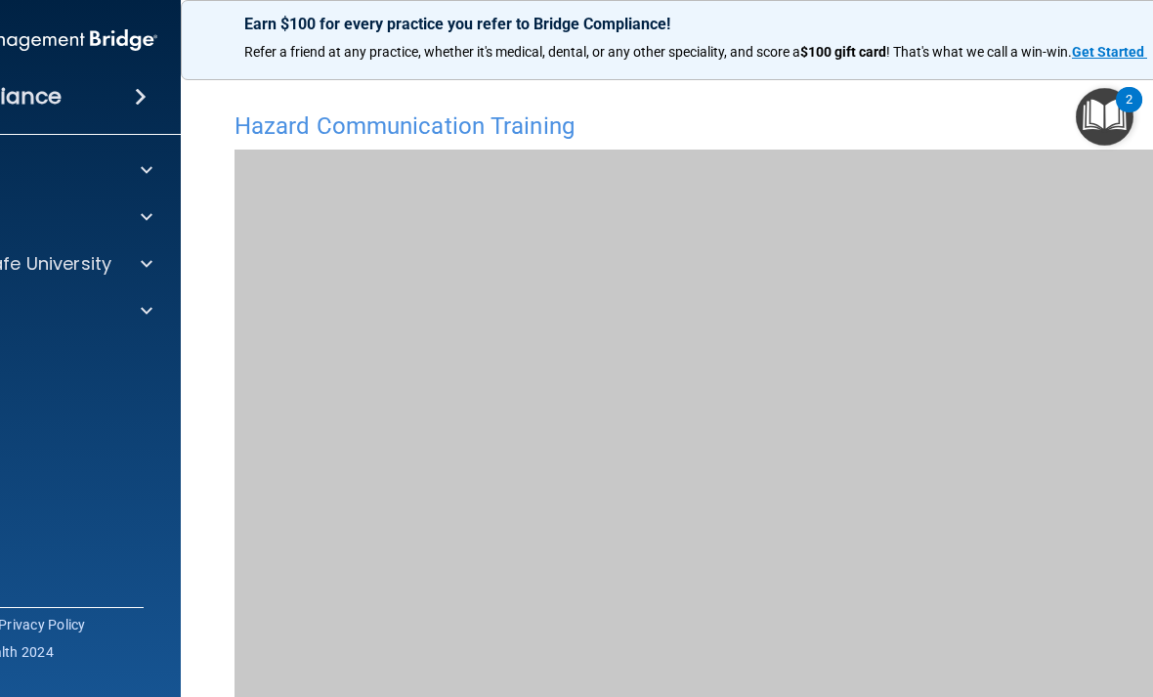
scroll to position [39, 0]
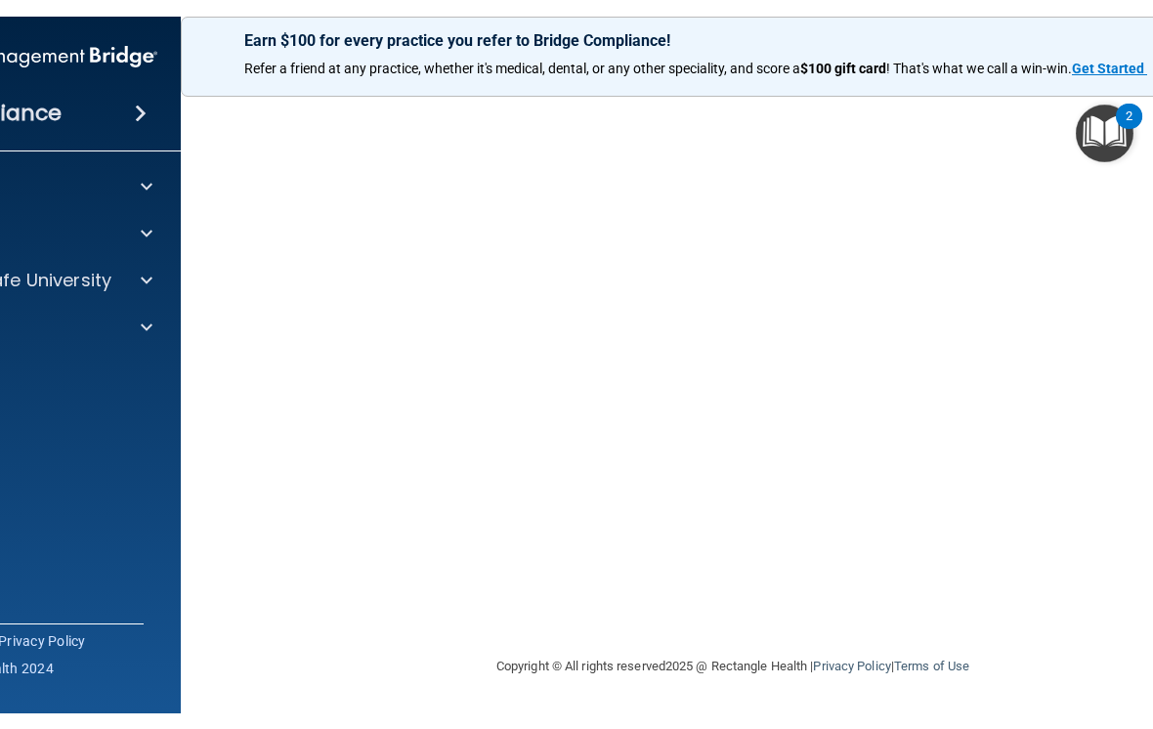
scroll to position [183, 0]
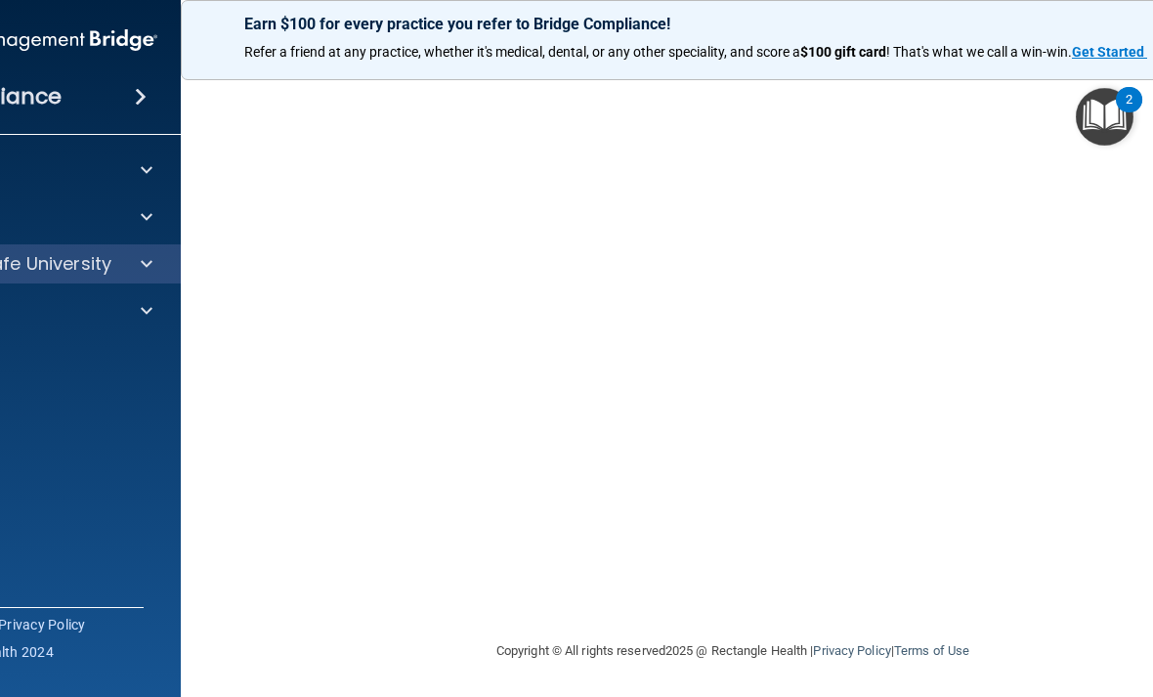
click at [137, 253] on div at bounding box center [143, 263] width 49 height 23
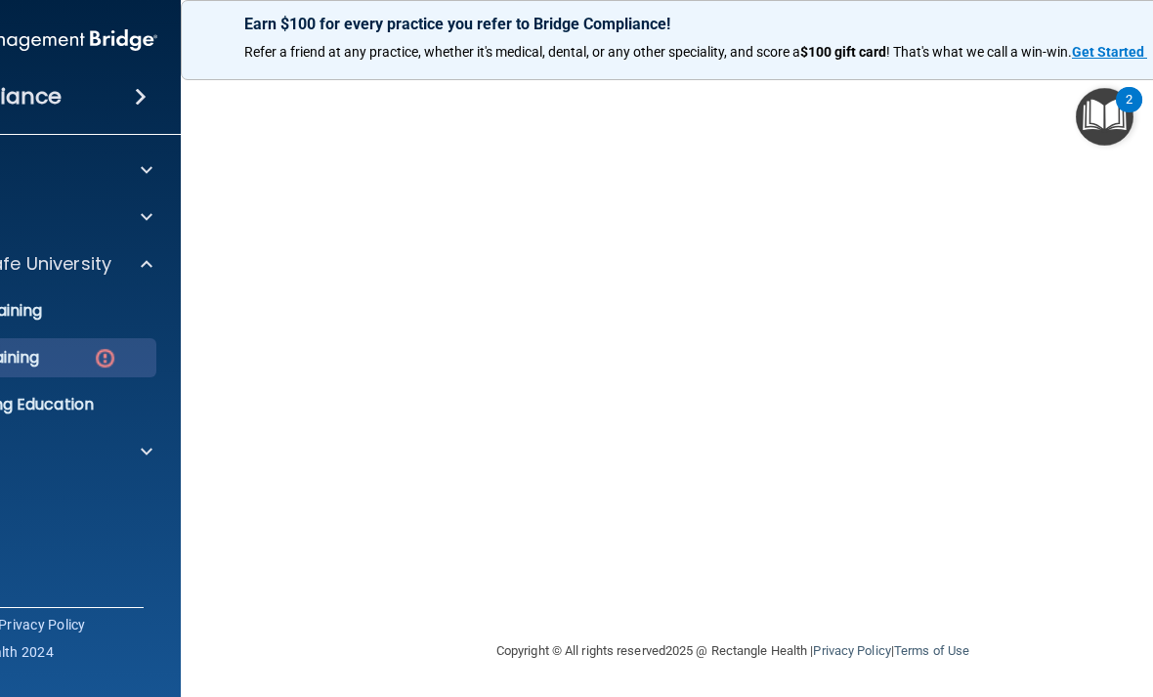
click at [42, 342] on link "OSHA Training" at bounding box center [3, 357] width 308 height 39
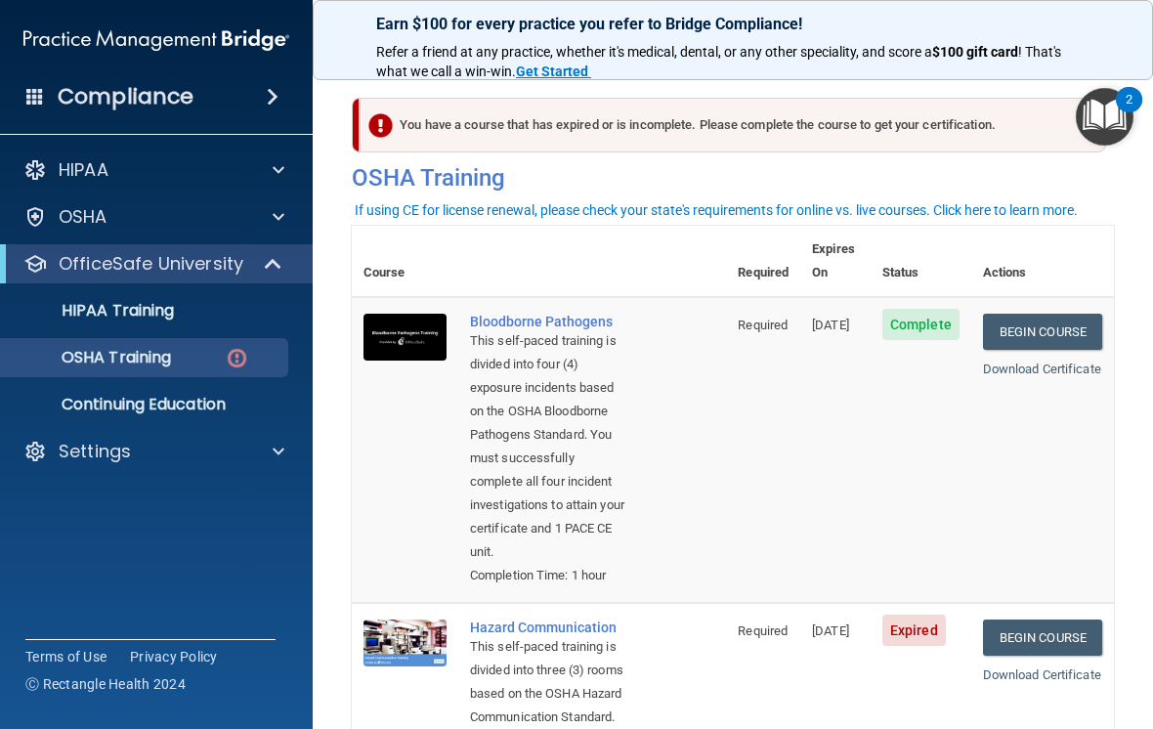
click at [927, 114] on div "You have a course that has expired or is incomplete. Please complete the course…" at bounding box center [733, 125] width 747 height 55
click at [251, 85] on div "Compliance" at bounding box center [156, 96] width 313 height 43
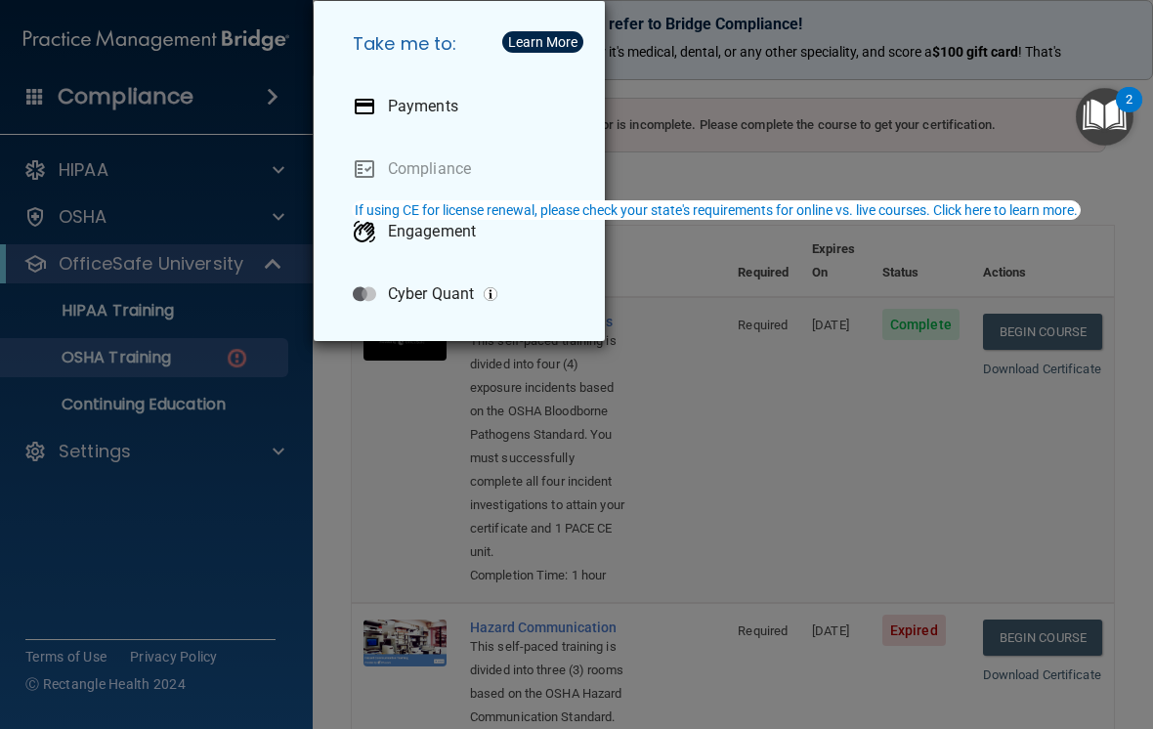
click at [380, 463] on div "Take me to: Payments Compliance Engagement Cyber Quant" at bounding box center [576, 364] width 1153 height 729
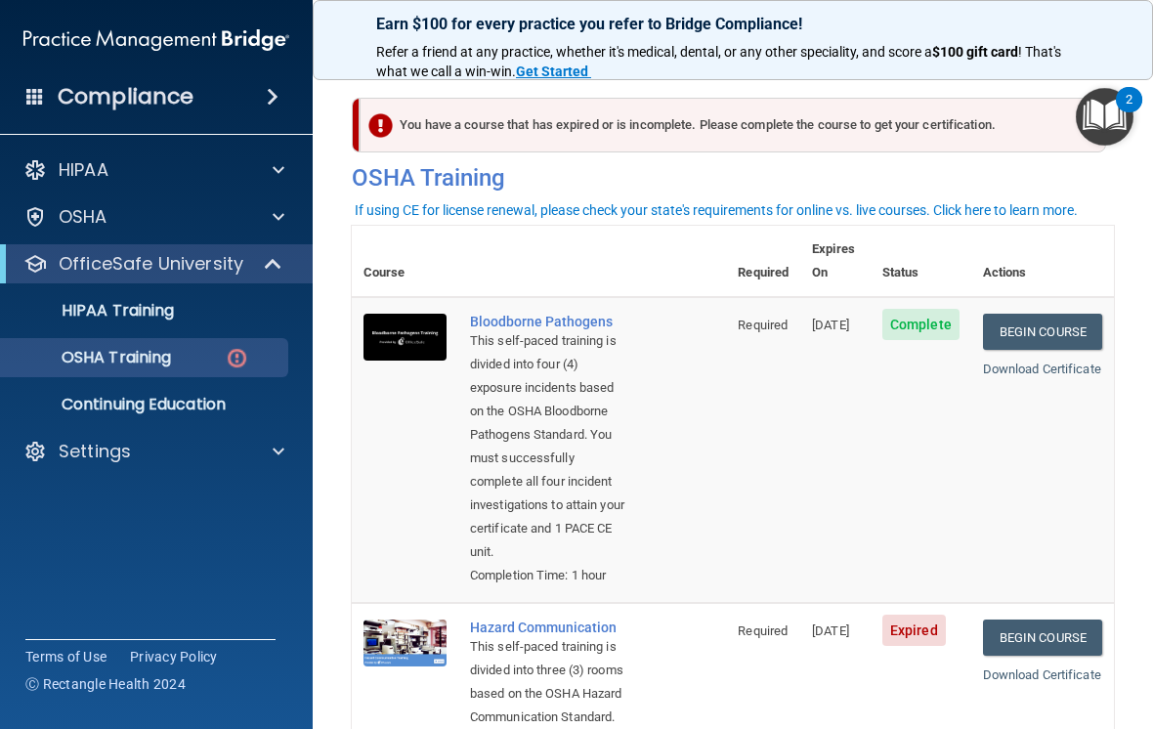
click at [268, 474] on div "HIPAA Documents and Policies Report an Incident Business Associates Emergency P…" at bounding box center [157, 315] width 314 height 344
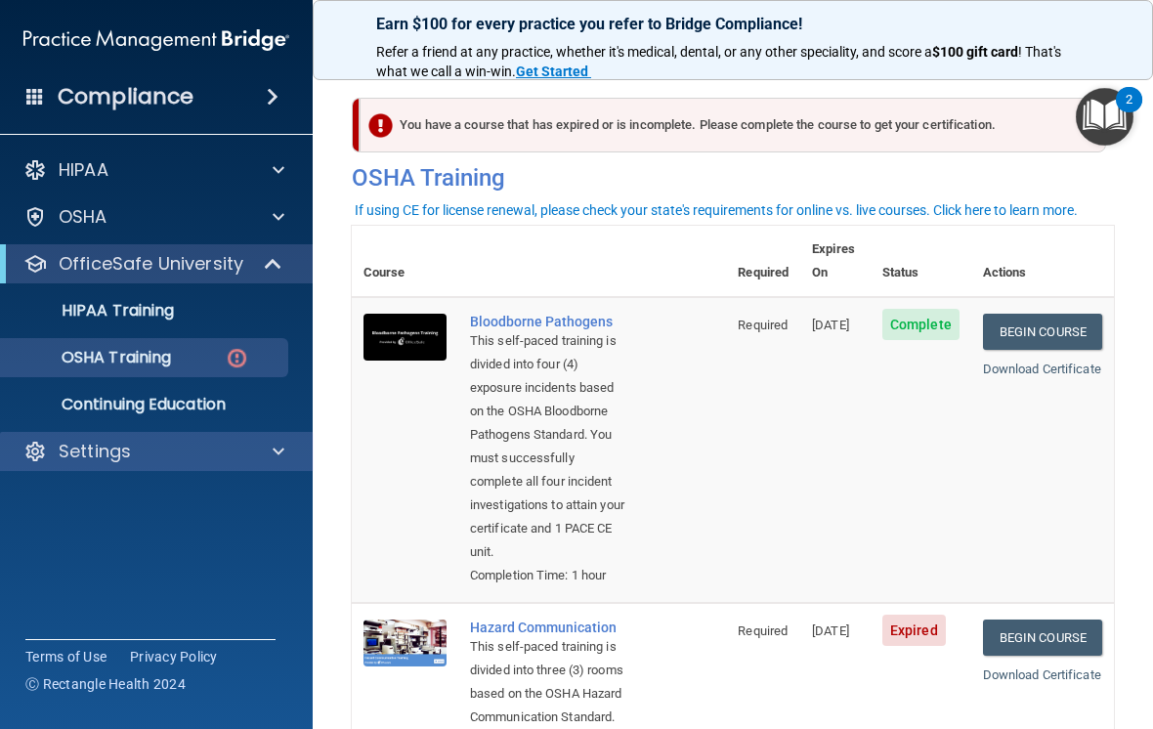
click at [259, 457] on div at bounding box center [275, 451] width 49 height 23
click at [280, 459] on span at bounding box center [279, 451] width 12 height 23
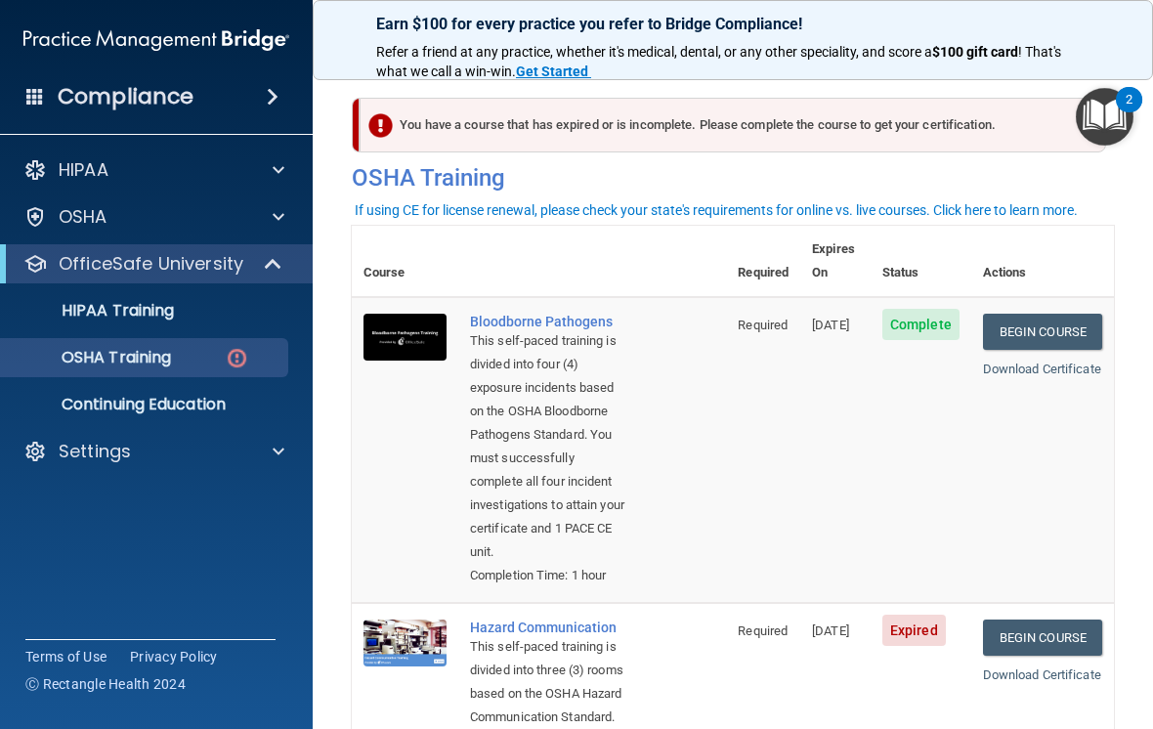
click at [0, 0] on html "Compliance HIPAA Documents and Policies Report an Incident Business Associates …" at bounding box center [576, 364] width 1153 height 729
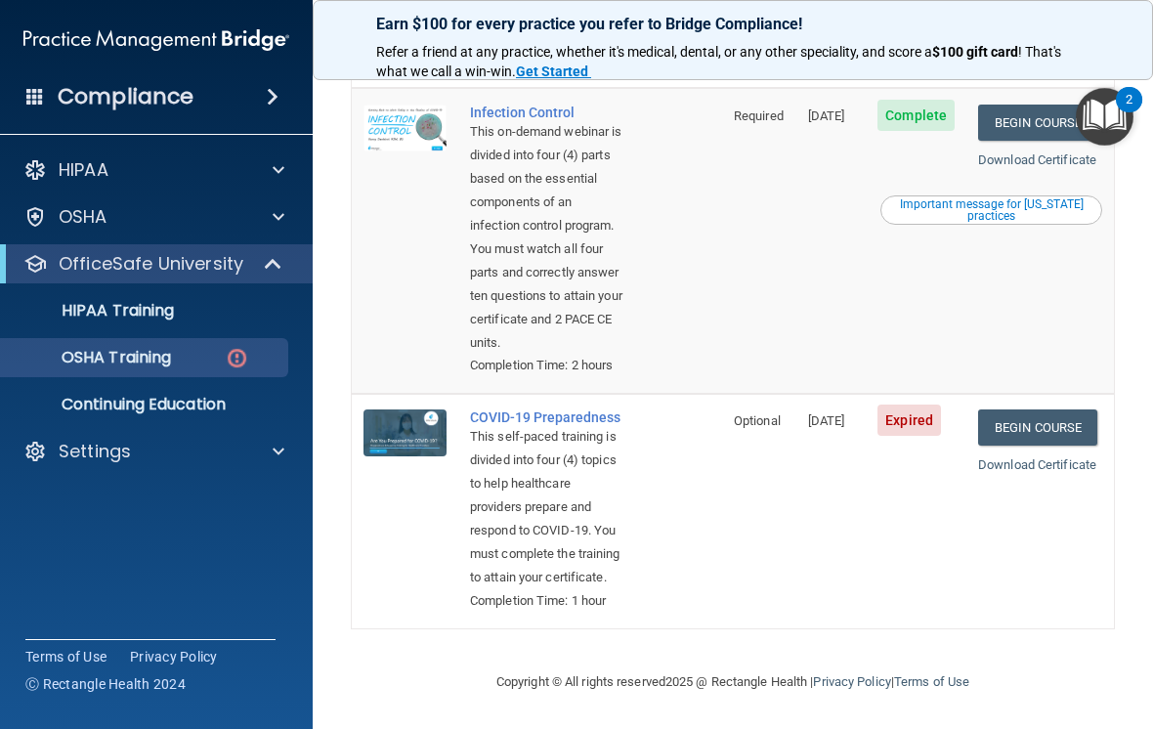
scroll to position [857, 0]
click at [1024, 446] on link "Begin Course" at bounding box center [1037, 427] width 119 height 36
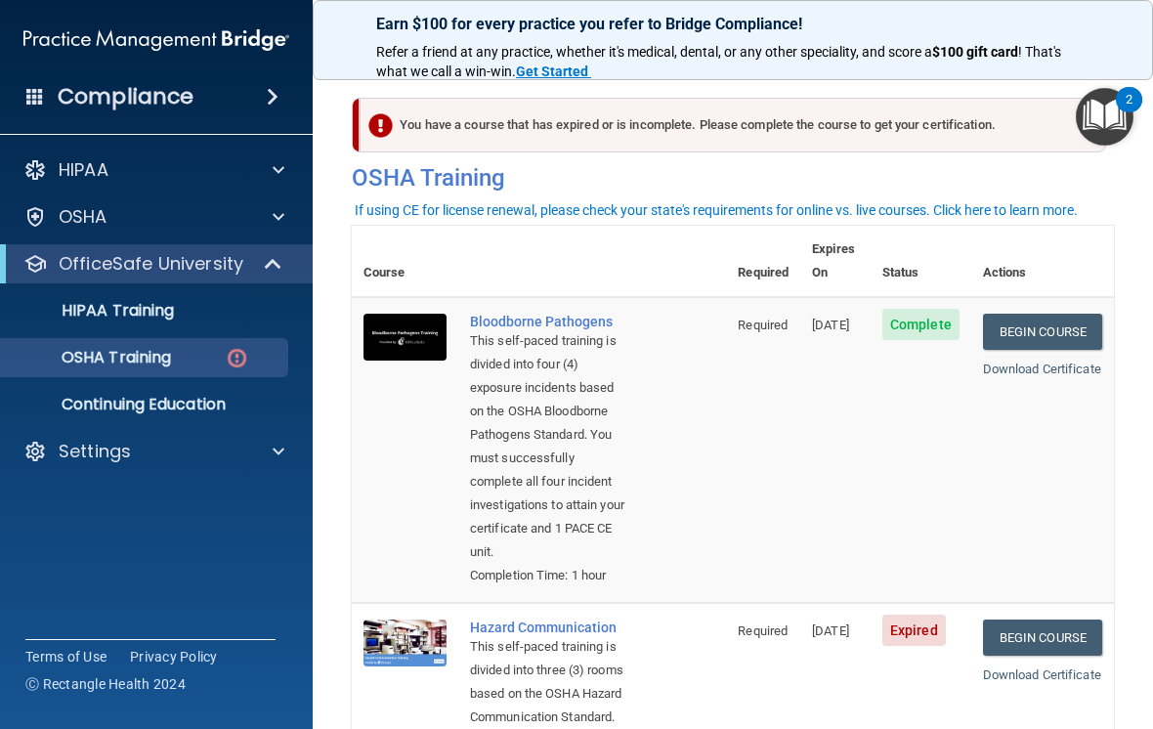
scroll to position [0, 0]
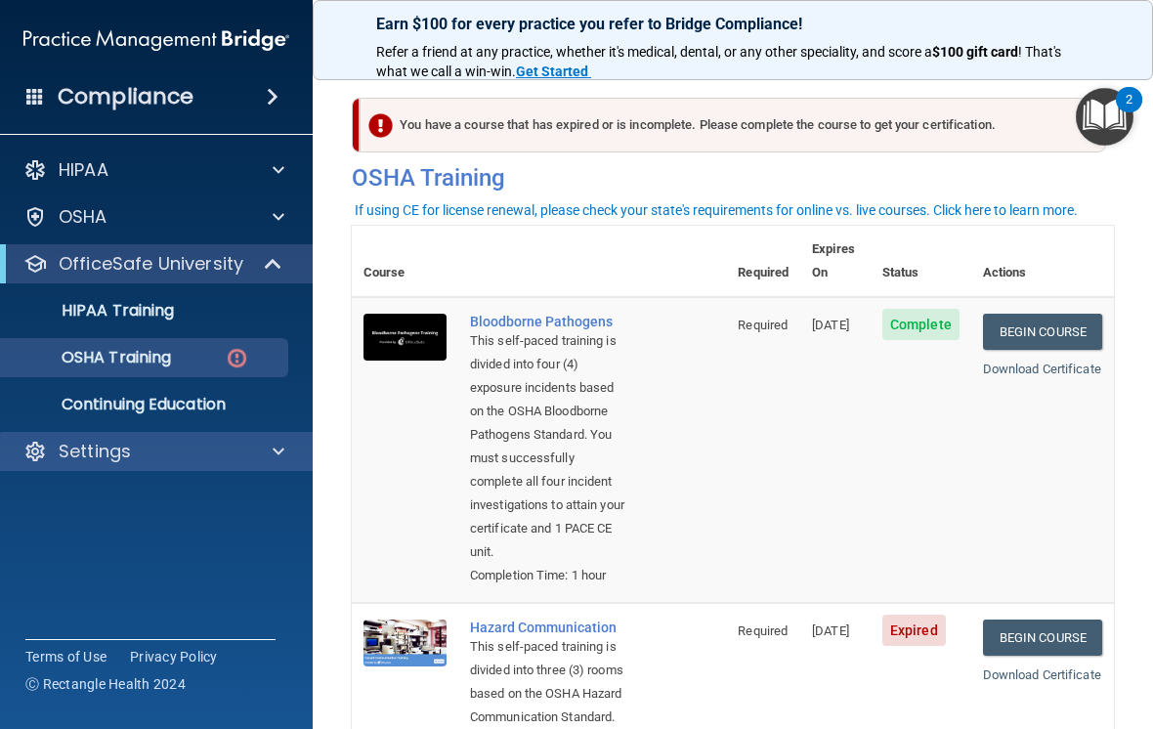
click at [267, 436] on div "Settings" at bounding box center [157, 451] width 314 height 39
click at [265, 459] on div at bounding box center [275, 451] width 49 height 23
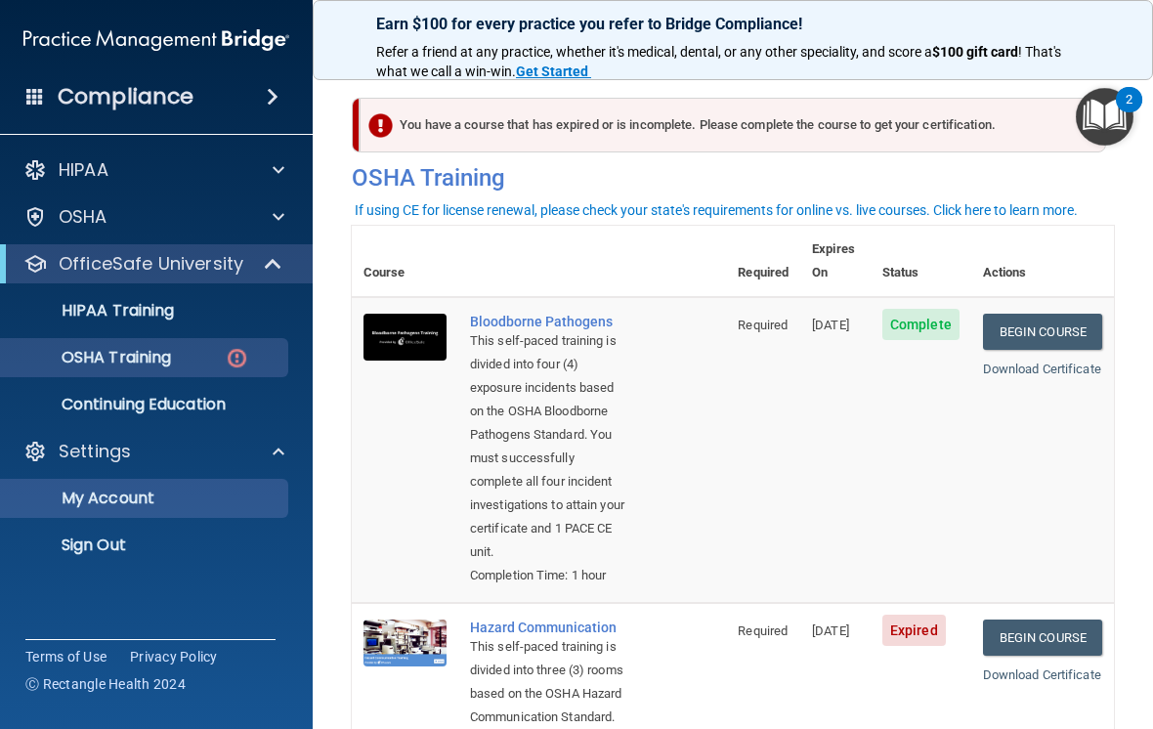
click at [147, 498] on p "My Account" at bounding box center [146, 499] width 267 height 20
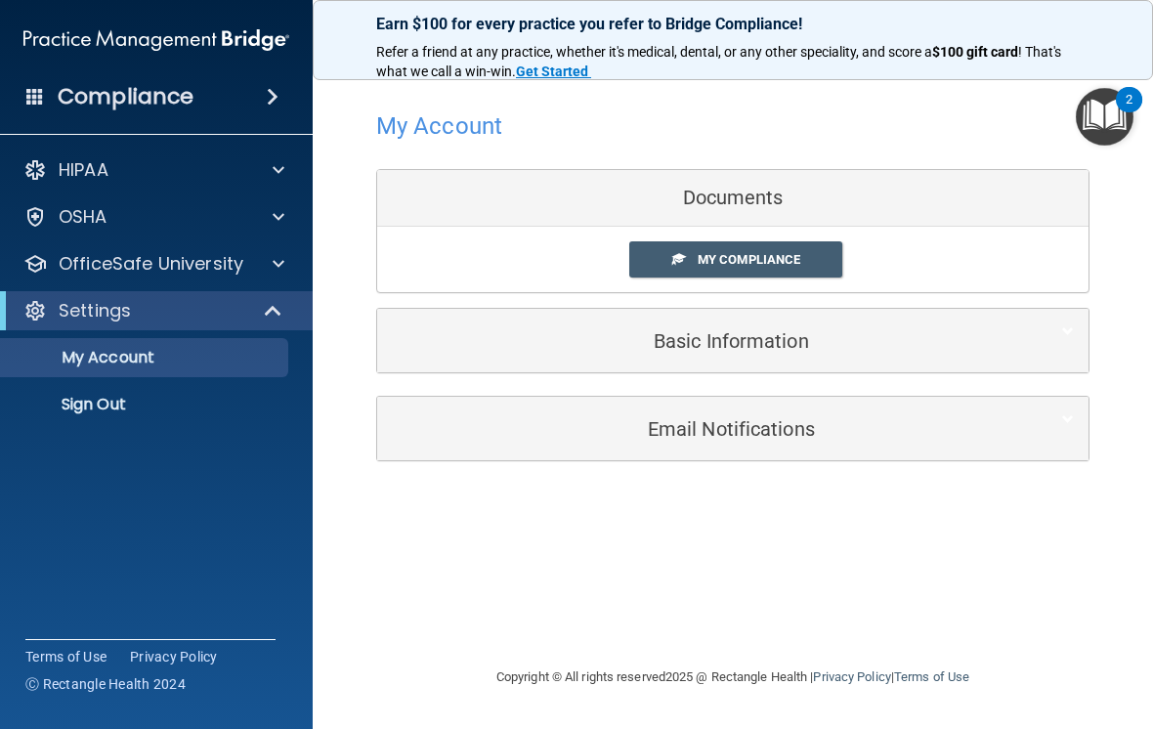
click at [1114, 103] on img "Open Resource Center, 2 new notifications" at bounding box center [1105, 117] width 58 height 58
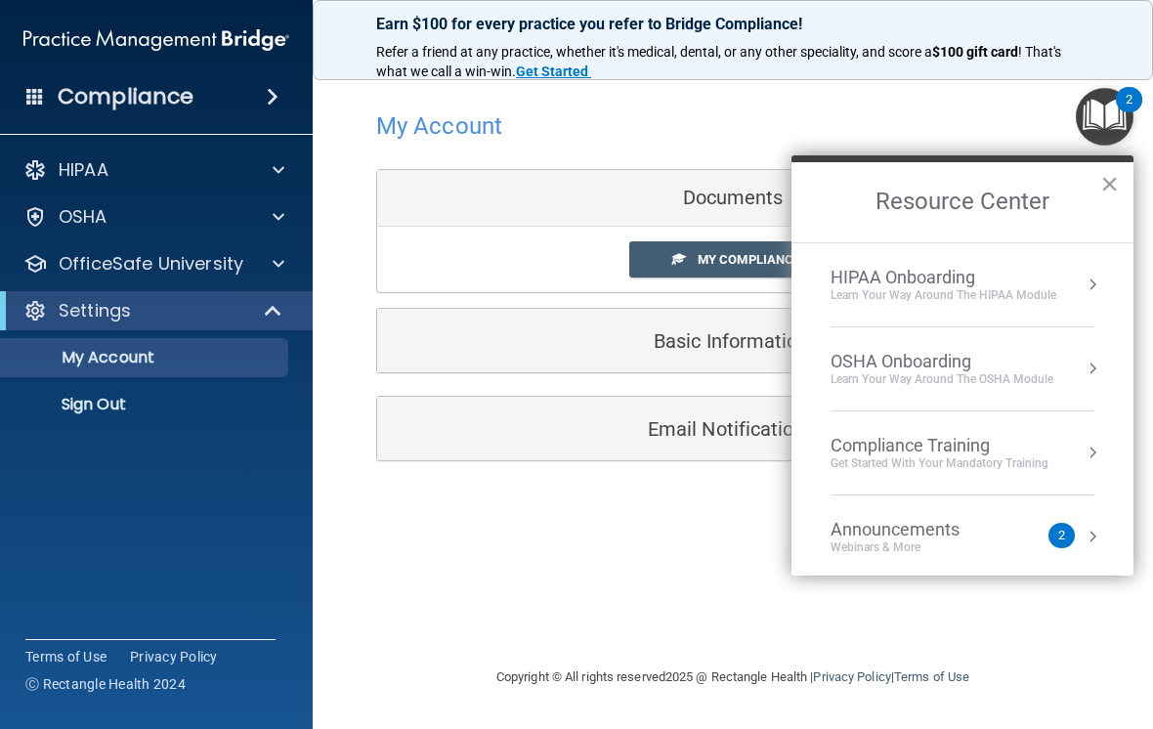
click at [1115, 105] on img "Open Resource Center, 2 new notifications" at bounding box center [1105, 117] width 58 height 58
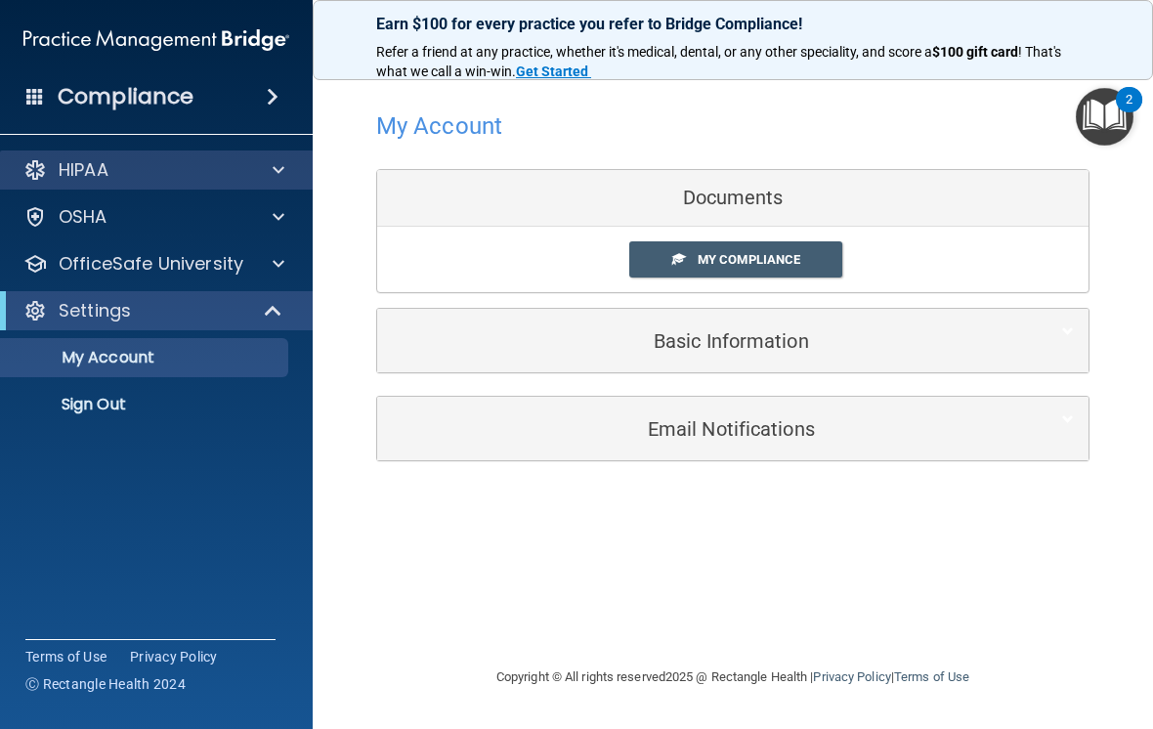
click at [210, 181] on div "HIPAA" at bounding box center [130, 169] width 242 height 23
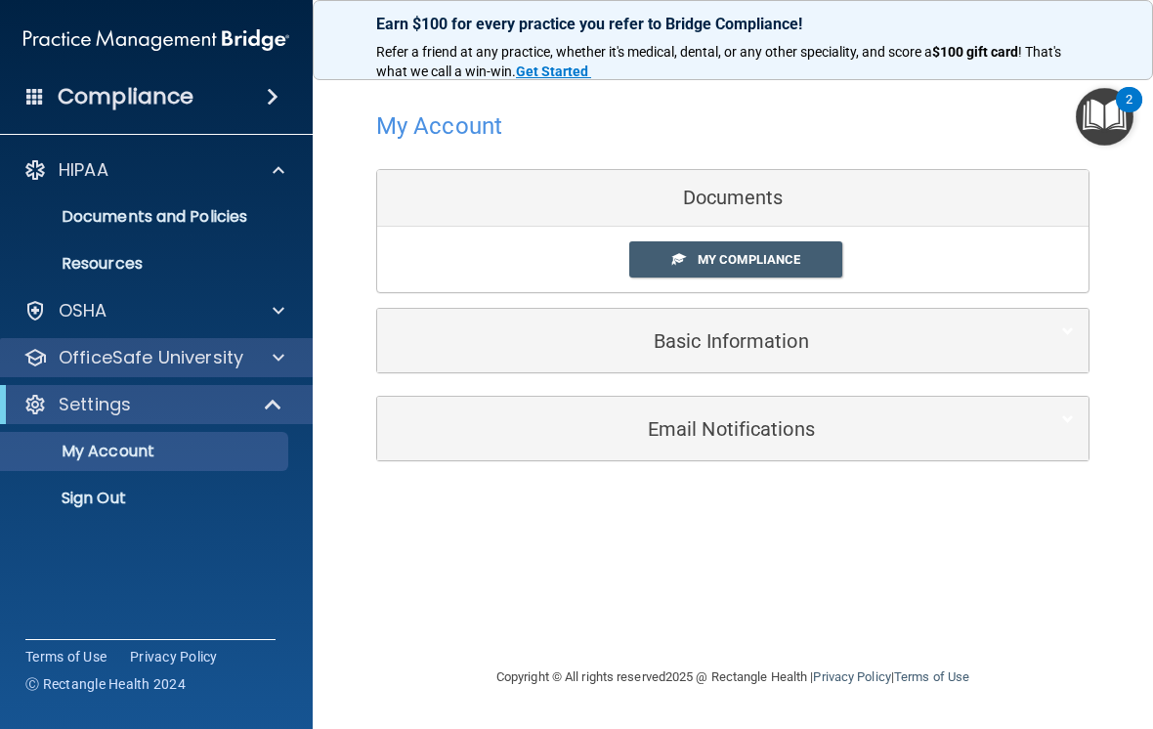
click at [261, 357] on div at bounding box center [275, 357] width 49 height 23
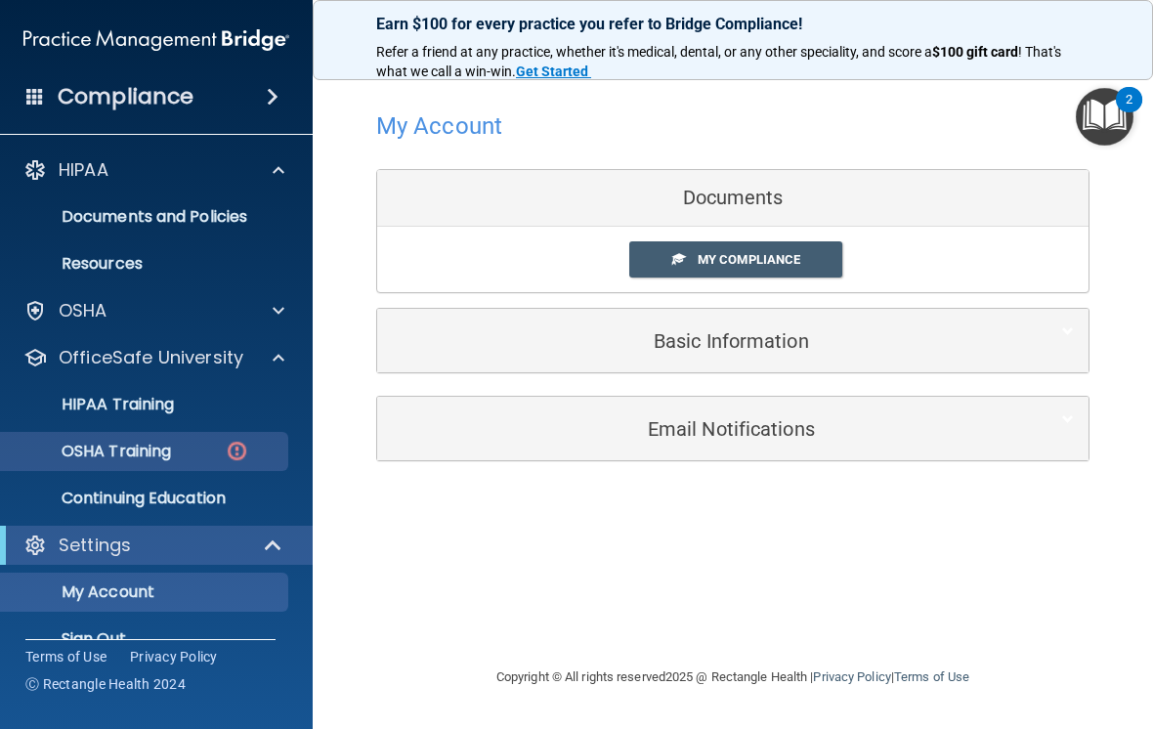
click at [229, 446] on img at bounding box center [237, 451] width 24 height 24
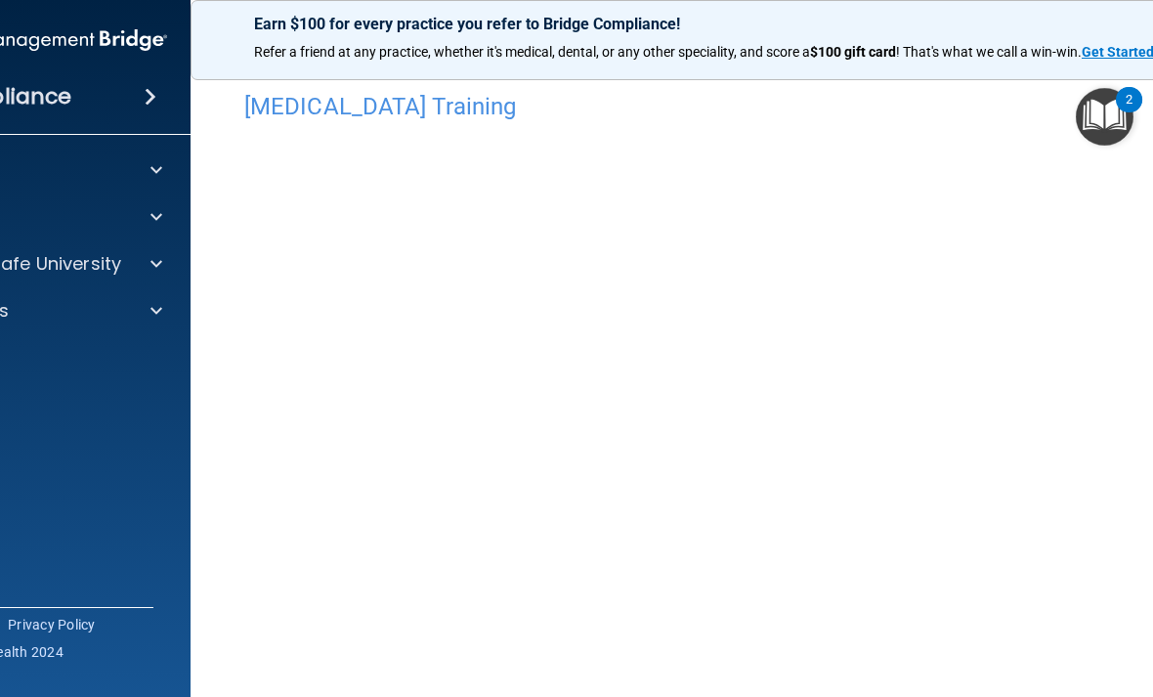
scroll to position [21, 0]
